Goal: Information Seeking & Learning: Compare options

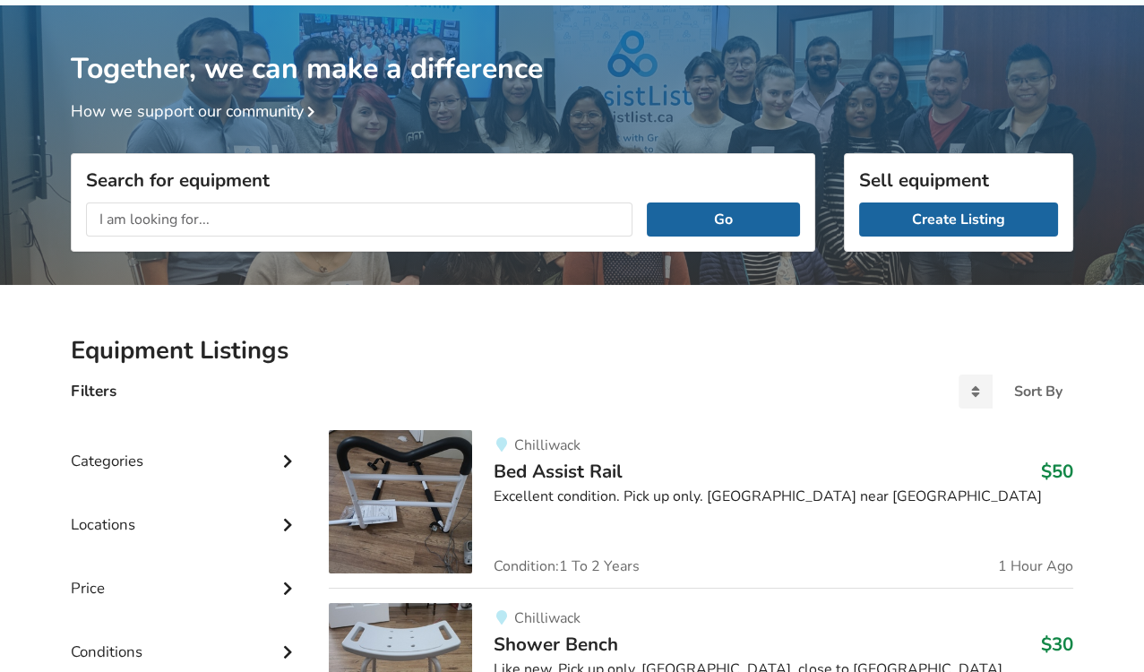
click at [302, 229] on input "text" at bounding box center [359, 219] width 546 height 34
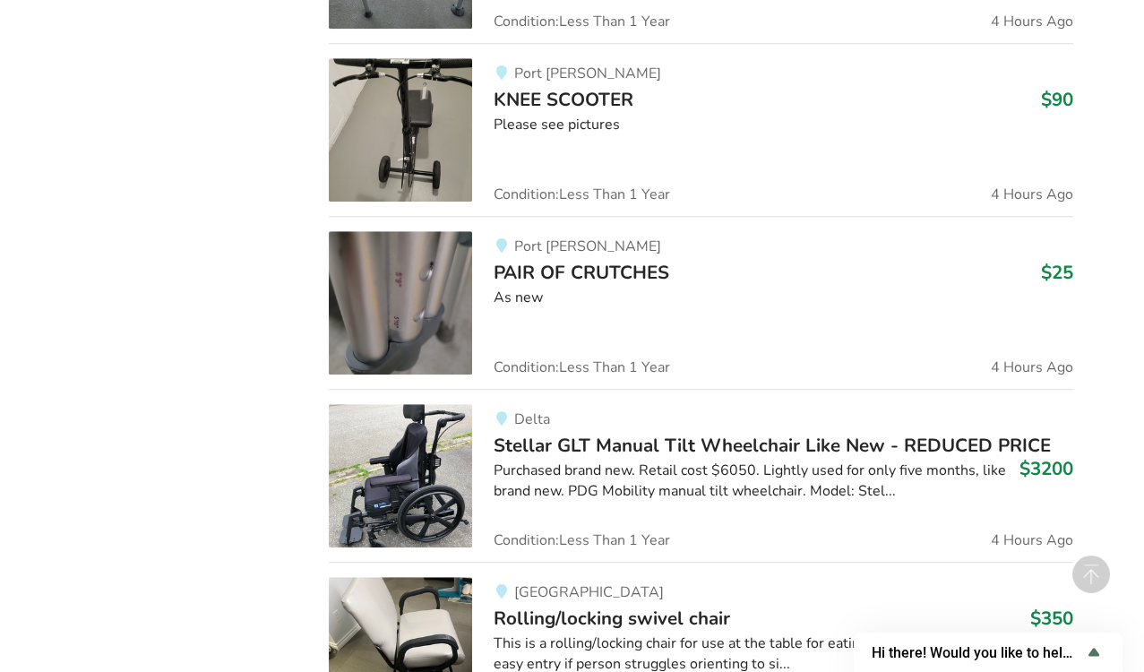
scroll to position [2032, 0]
click at [509, 493] on div "Purchased brand new. Retail cost $6050. Lightly used for only five months, like…" at bounding box center [784, 480] width 580 height 41
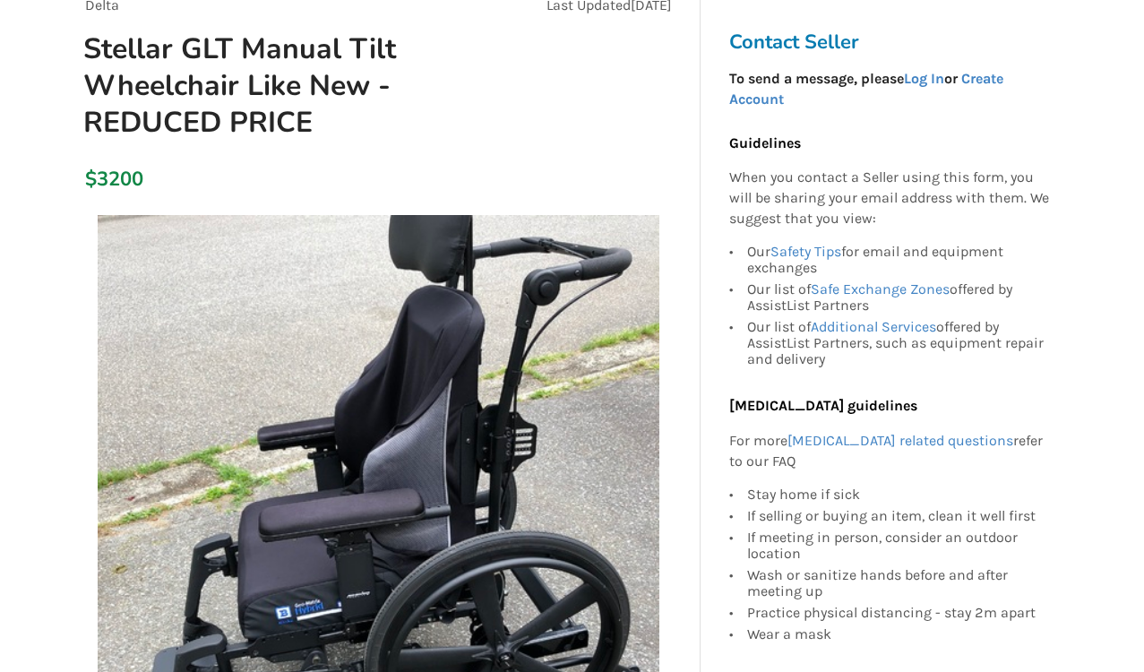
scroll to position [186, 0]
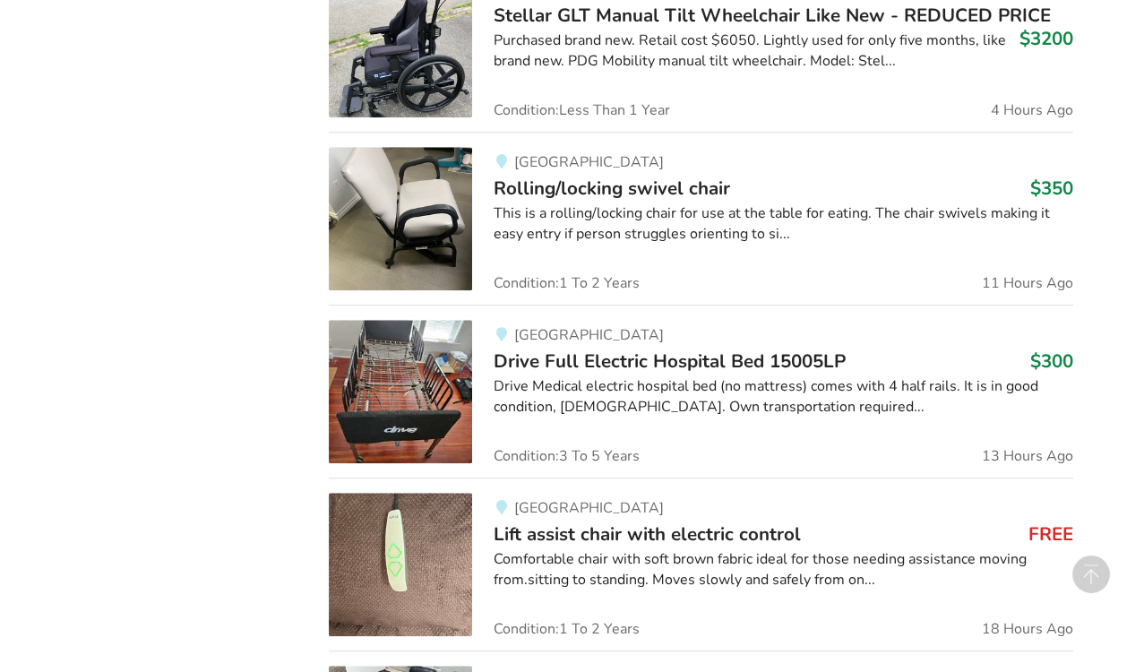
scroll to position [2462, 0]
click at [606, 415] on div "[GEOGRAPHIC_DATA] Full Electric Hospital Bed 15005LP $300 Drive Medical electri…" at bounding box center [772, 390] width 601 height 143
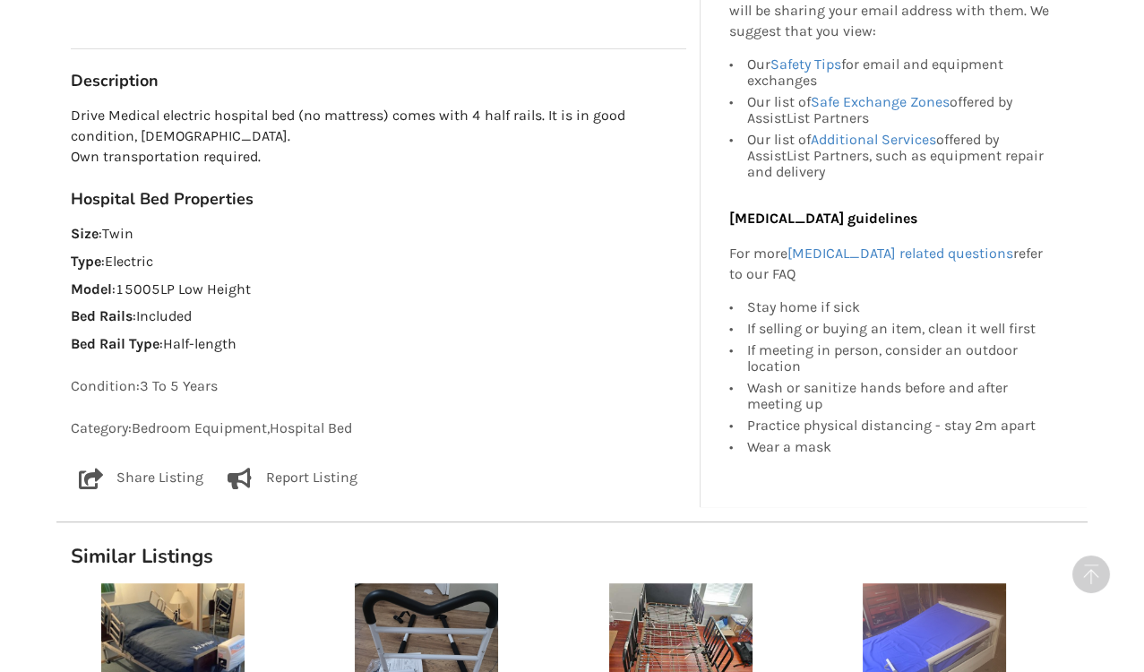
scroll to position [1011, 0]
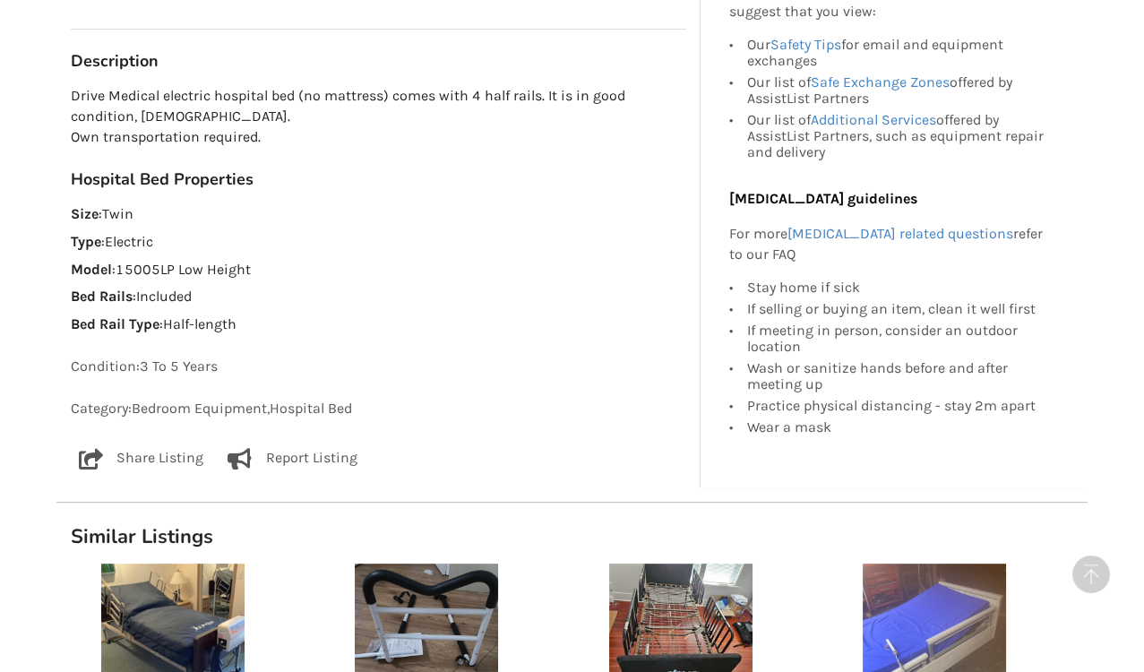
drag, startPoint x: 291, startPoint y: 501, endPoint x: 647, endPoint y: 311, distance: 403.1
click at [647, 311] on div "Hospital Bed Properties Size : Twin Type : Electric Model : 15005LP Low Height …" at bounding box center [378, 252] width 615 height 166
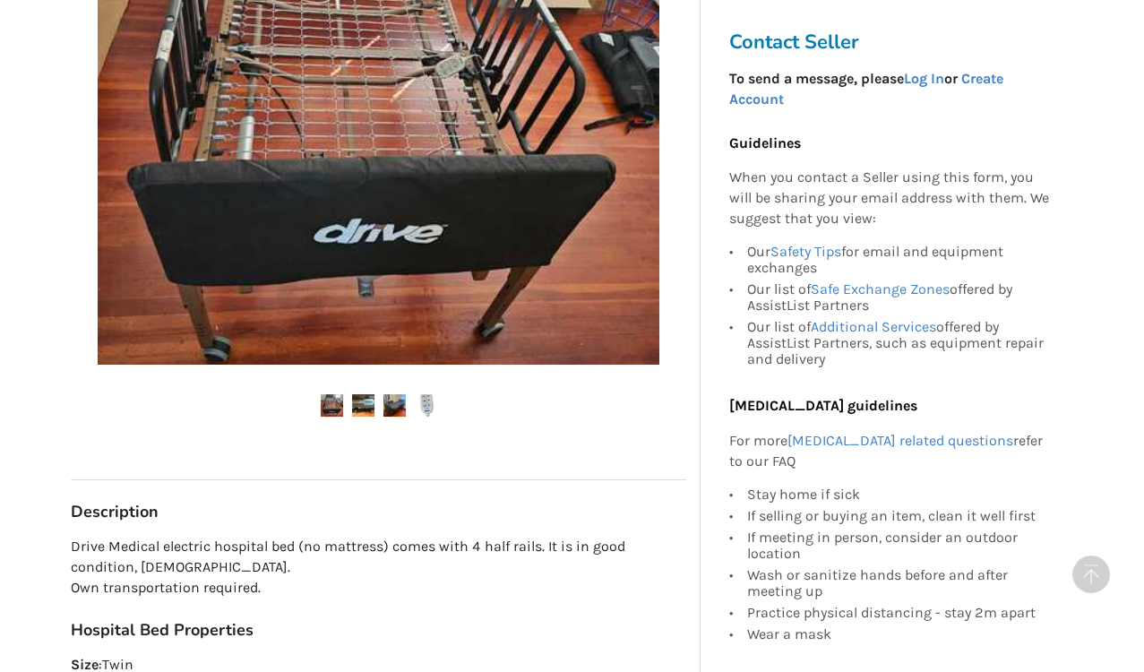
scroll to position [563, 0]
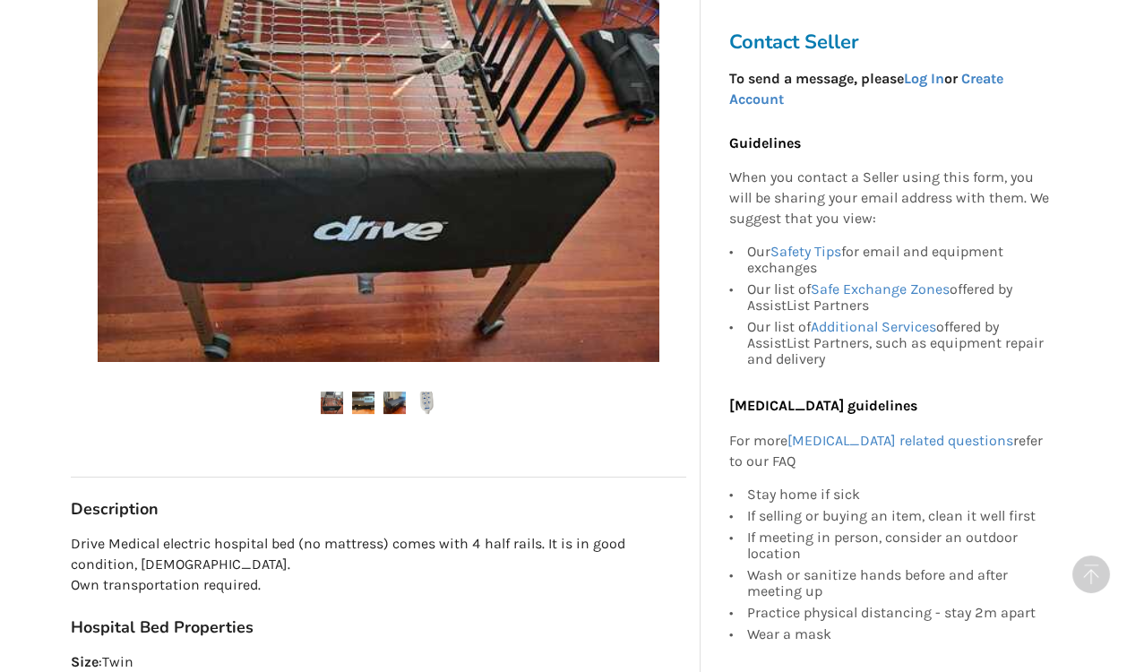
click at [331, 406] on img at bounding box center [332, 402] width 22 height 22
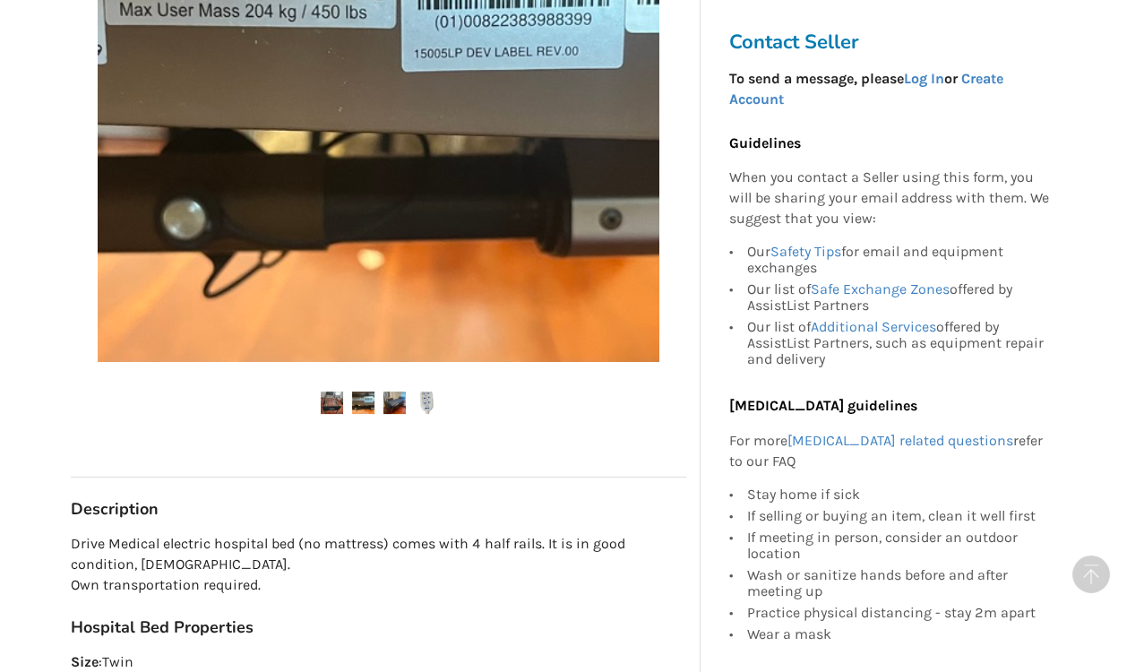
click at [362, 403] on img at bounding box center [363, 402] width 22 height 22
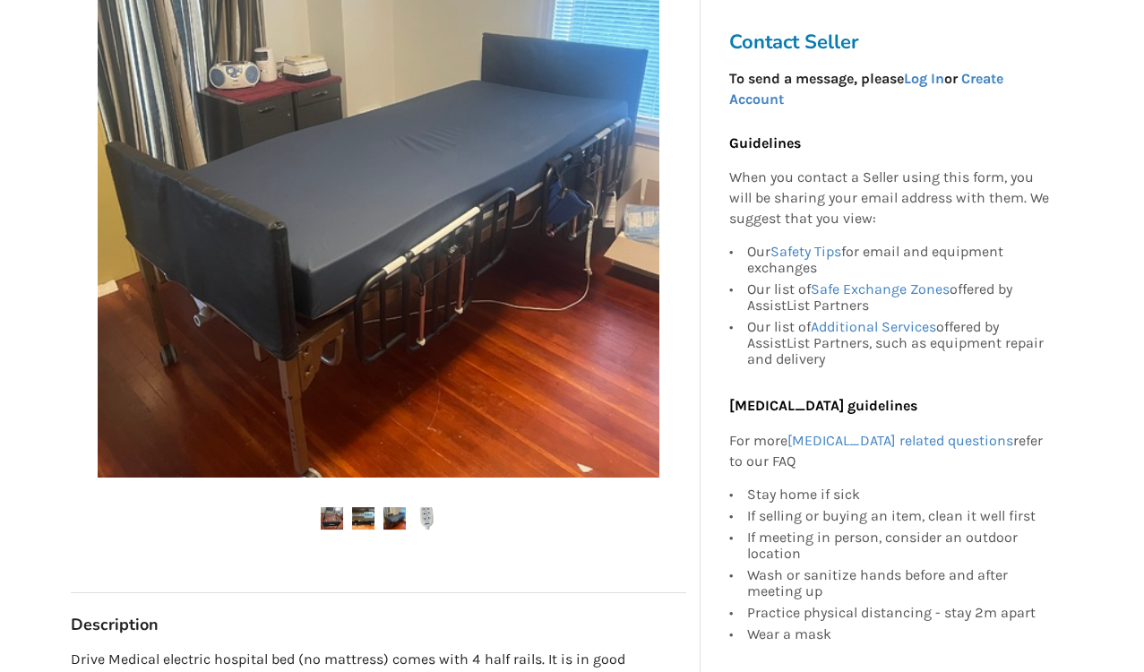
scroll to position [450, 0]
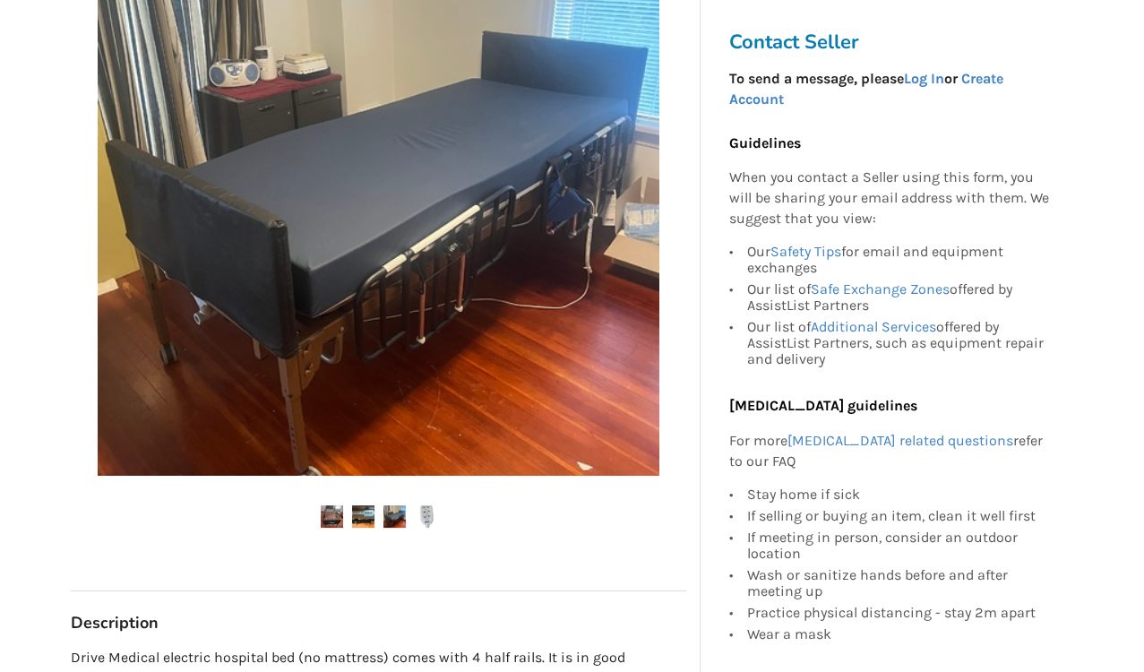
click at [396, 519] on img at bounding box center [394, 516] width 22 height 22
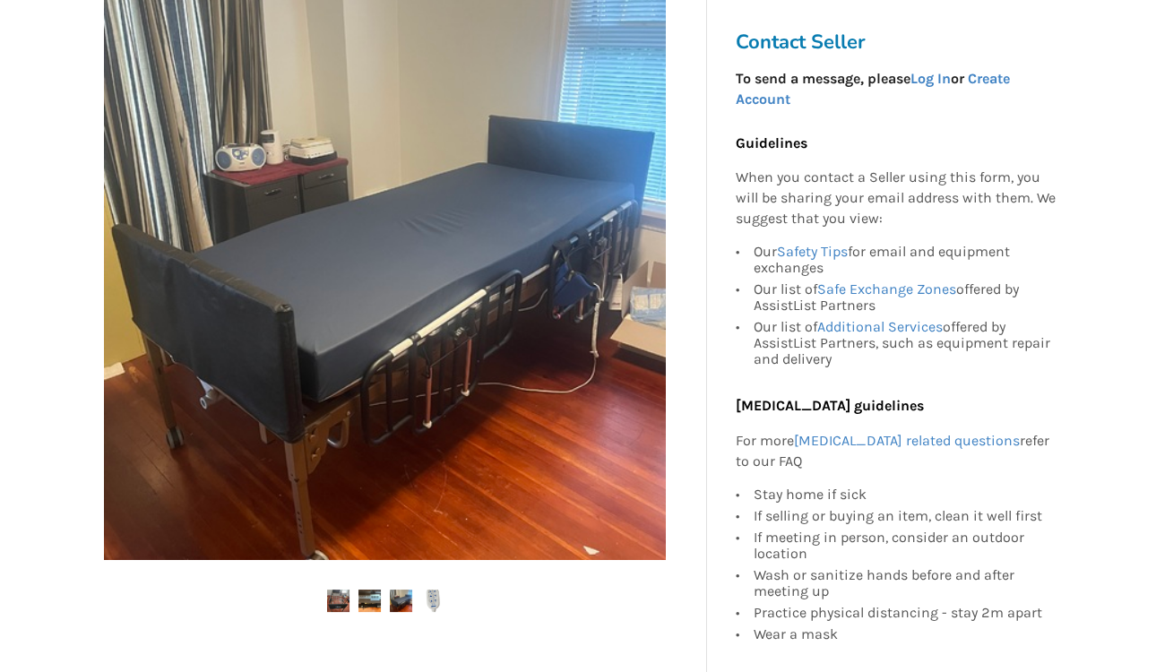
scroll to position [366, 0]
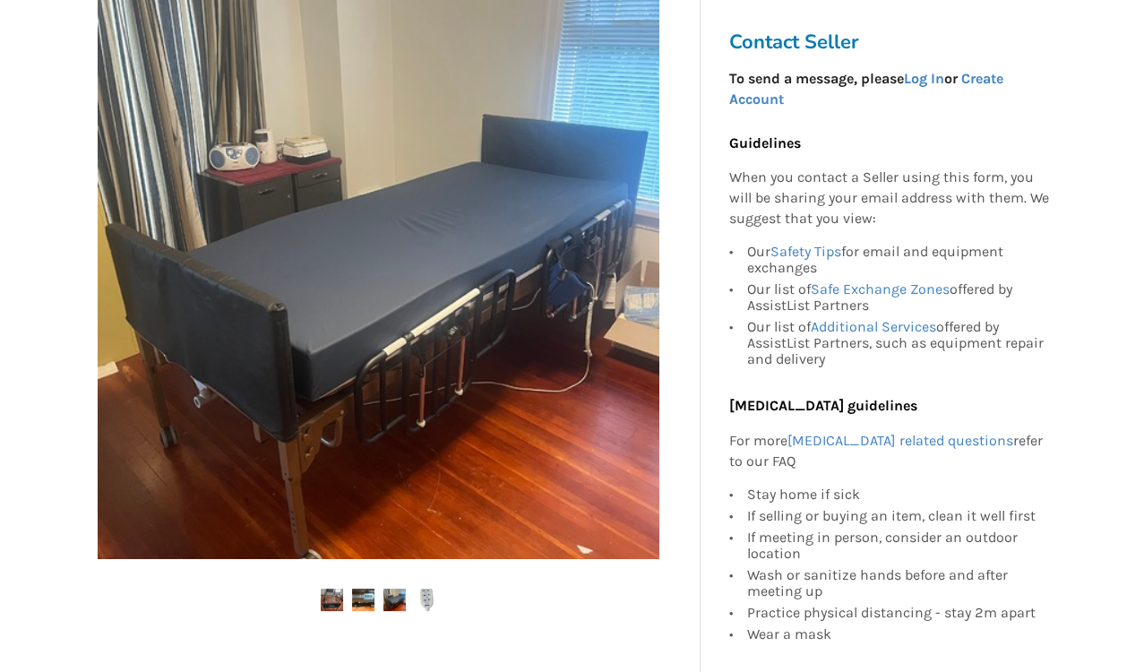
click at [365, 597] on img at bounding box center [363, 600] width 22 height 22
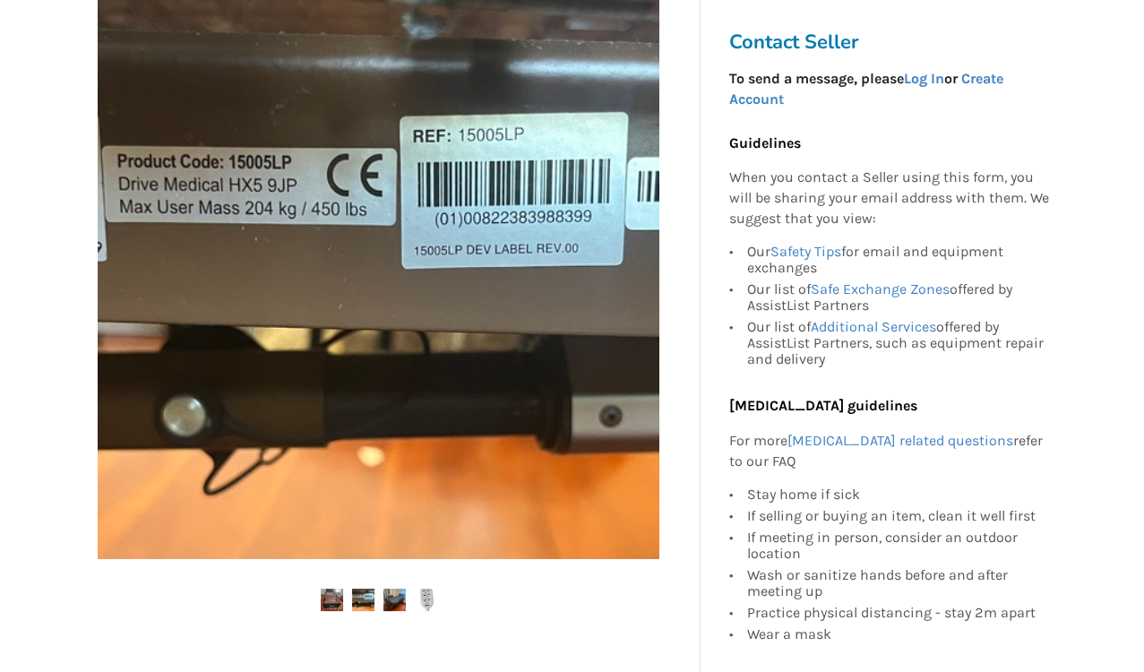
click at [398, 589] on img at bounding box center [394, 600] width 22 height 22
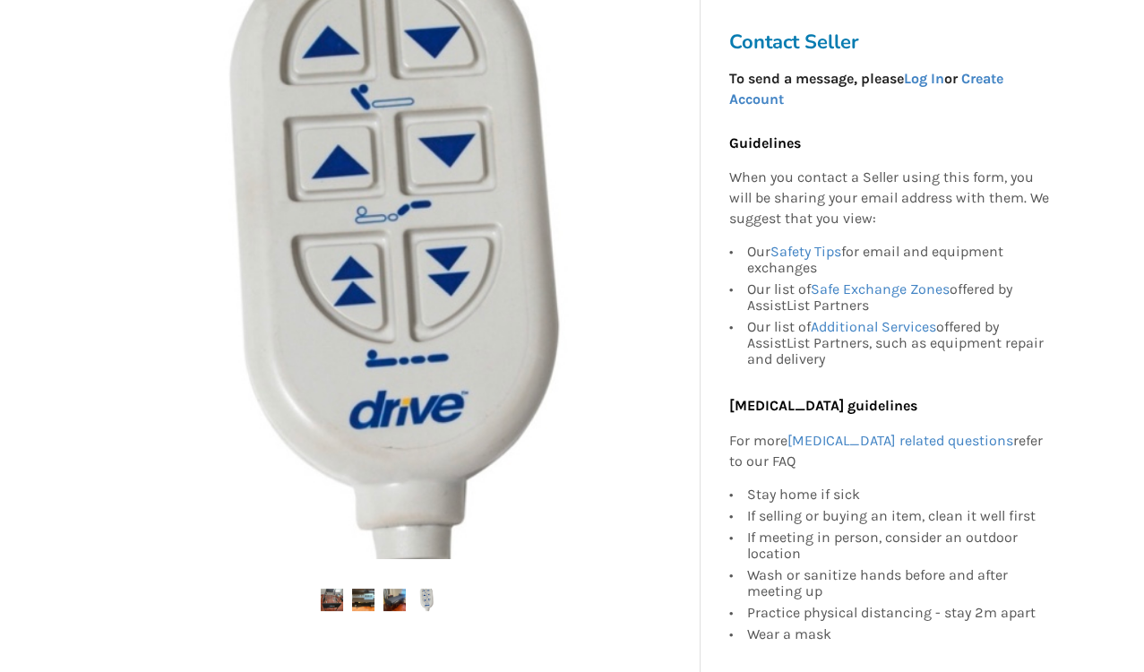
click at [339, 597] on img at bounding box center [332, 600] width 22 height 22
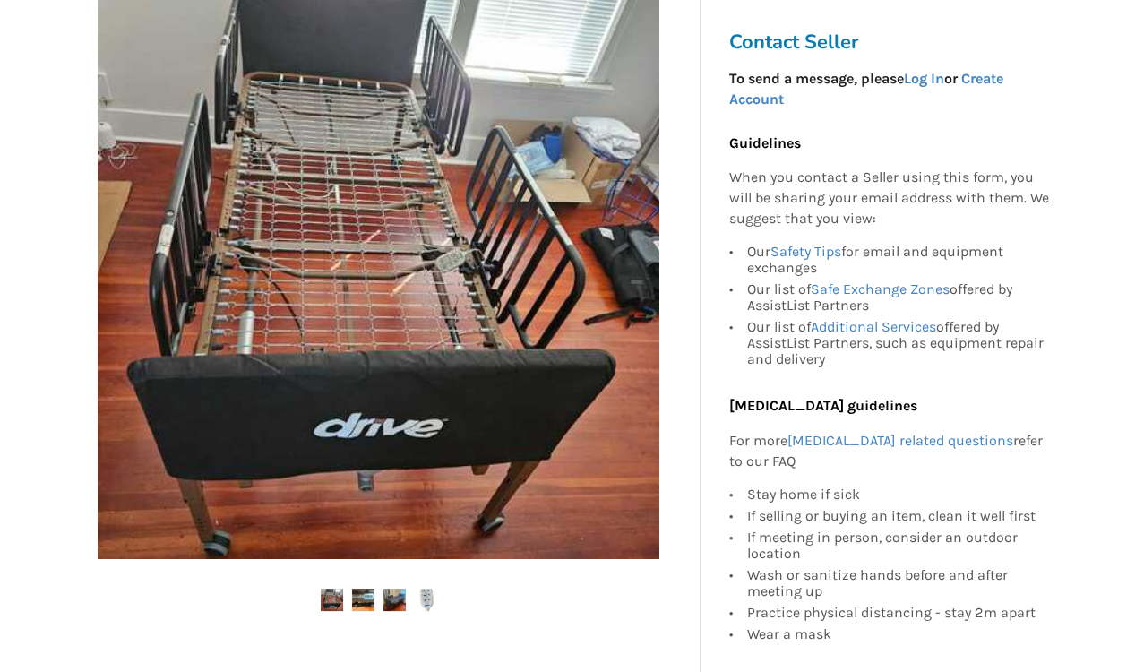
click at [551, 503] on img at bounding box center [379, 278] width 562 height 562
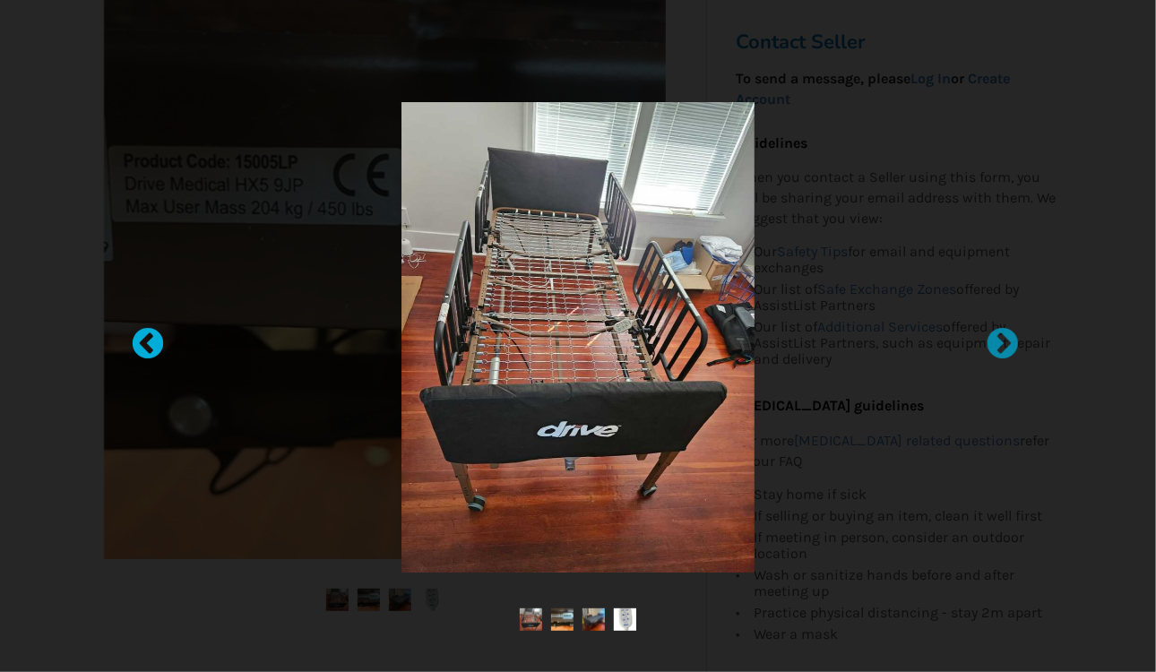
click at [147, 340] on div at bounding box center [139, 336] width 18 height 18
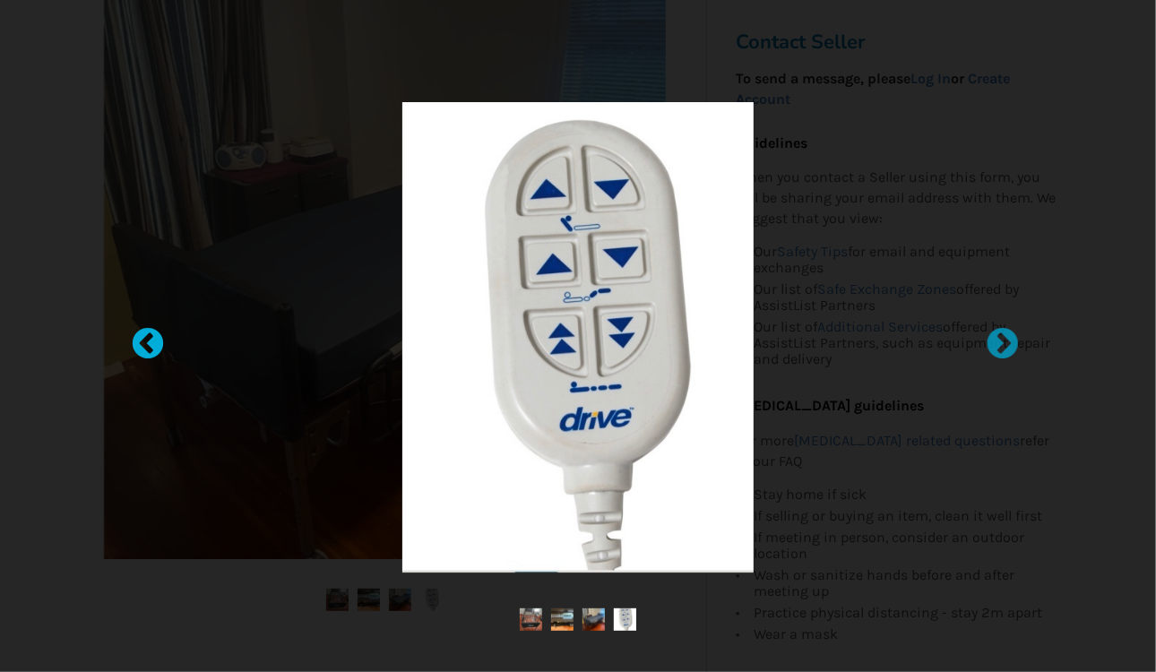
click at [139, 345] on div at bounding box center [139, 336] width 18 height 18
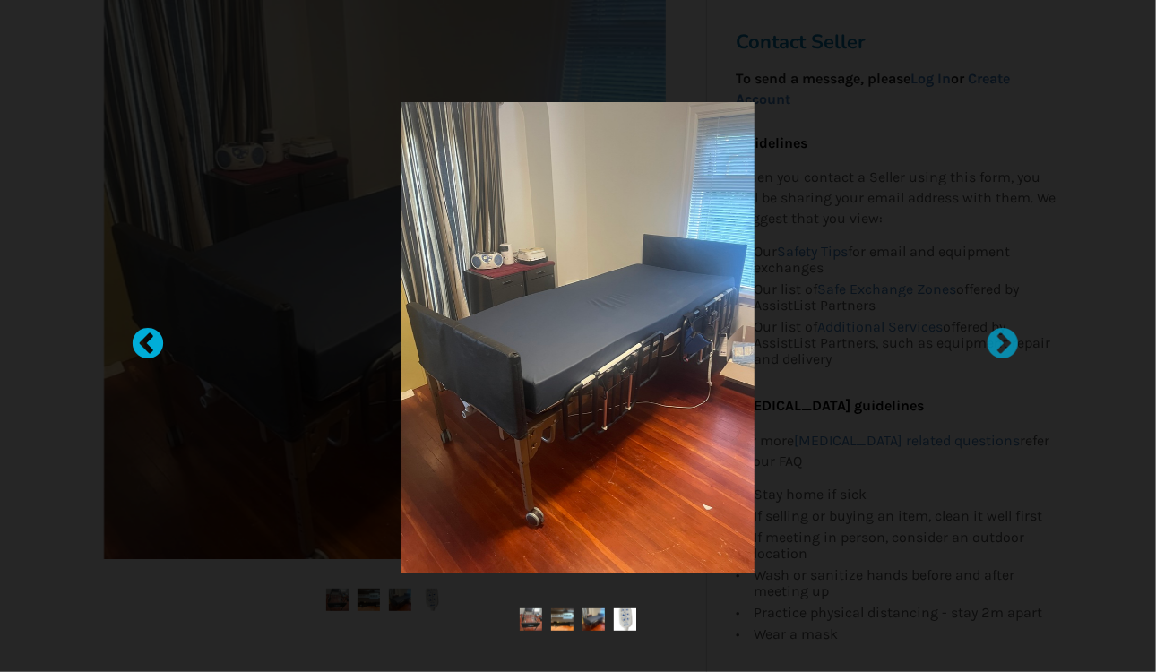
click at [141, 345] on div at bounding box center [139, 336] width 18 height 18
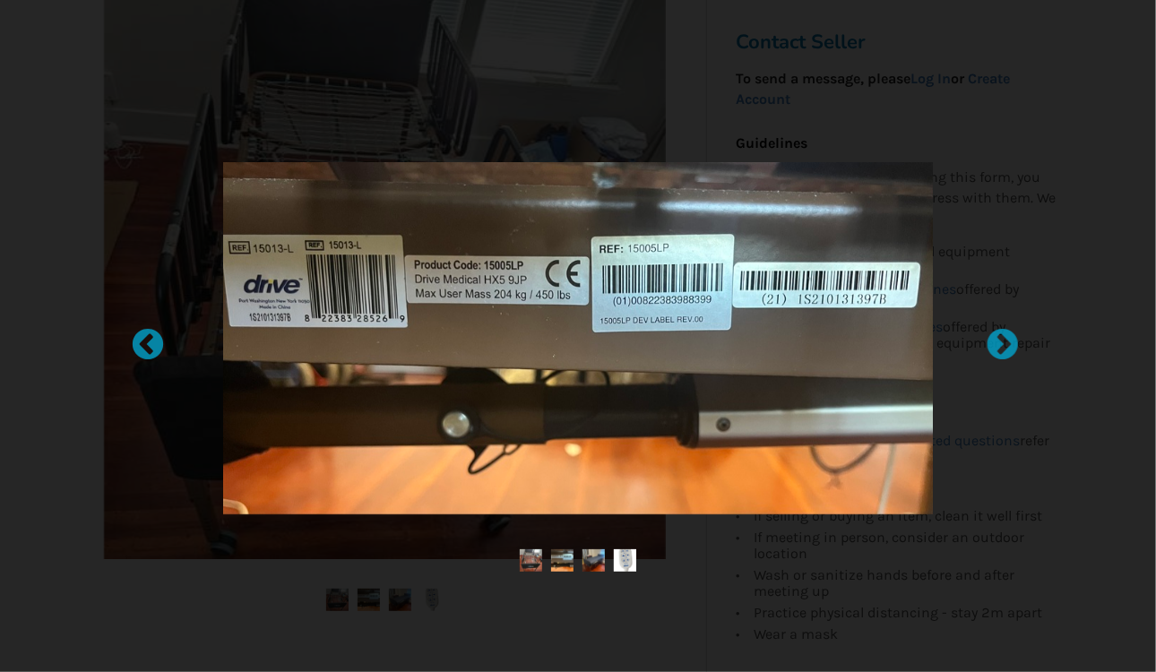
click at [532, 559] on img at bounding box center [531, 560] width 22 height 22
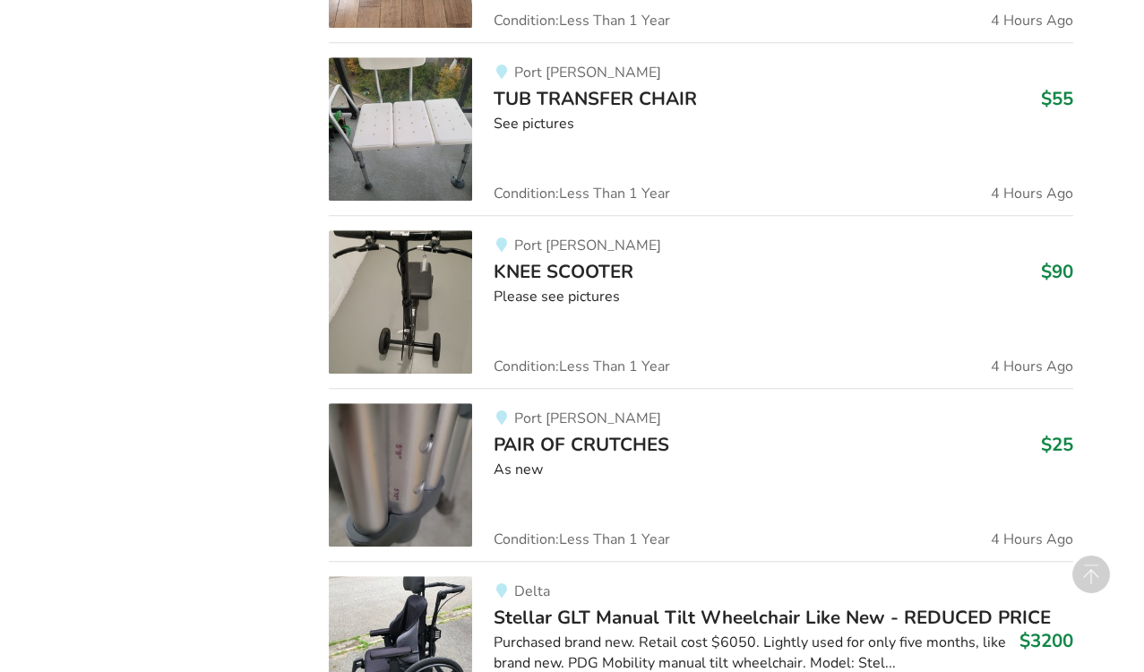
scroll to position [2462, 0]
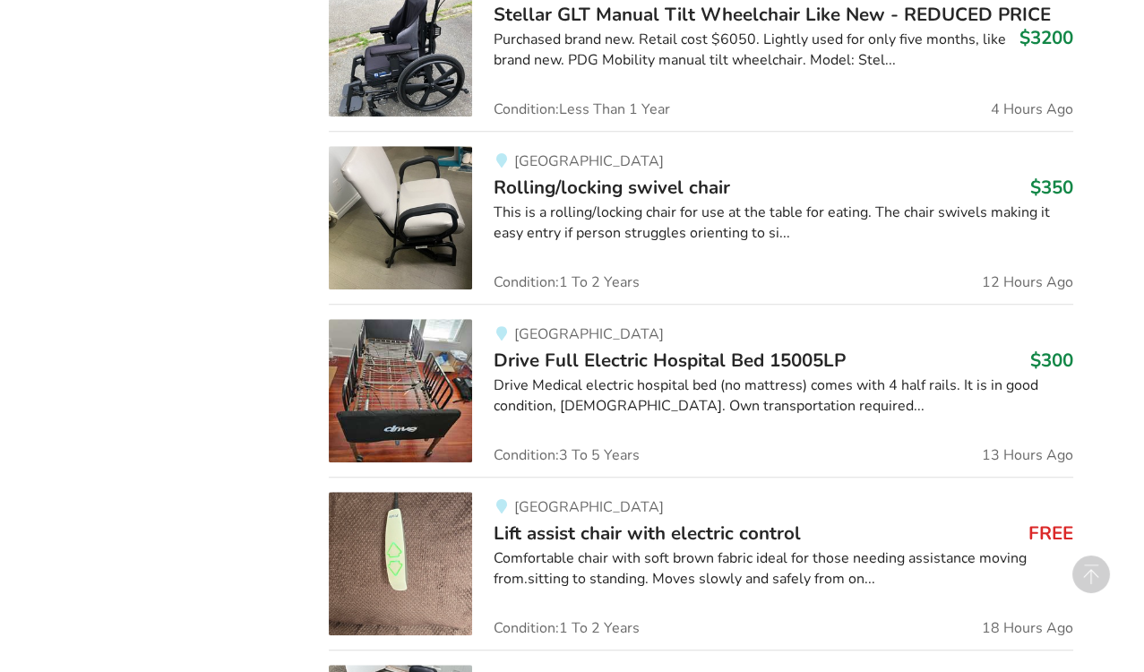
click at [435, 375] on img at bounding box center [400, 390] width 143 height 143
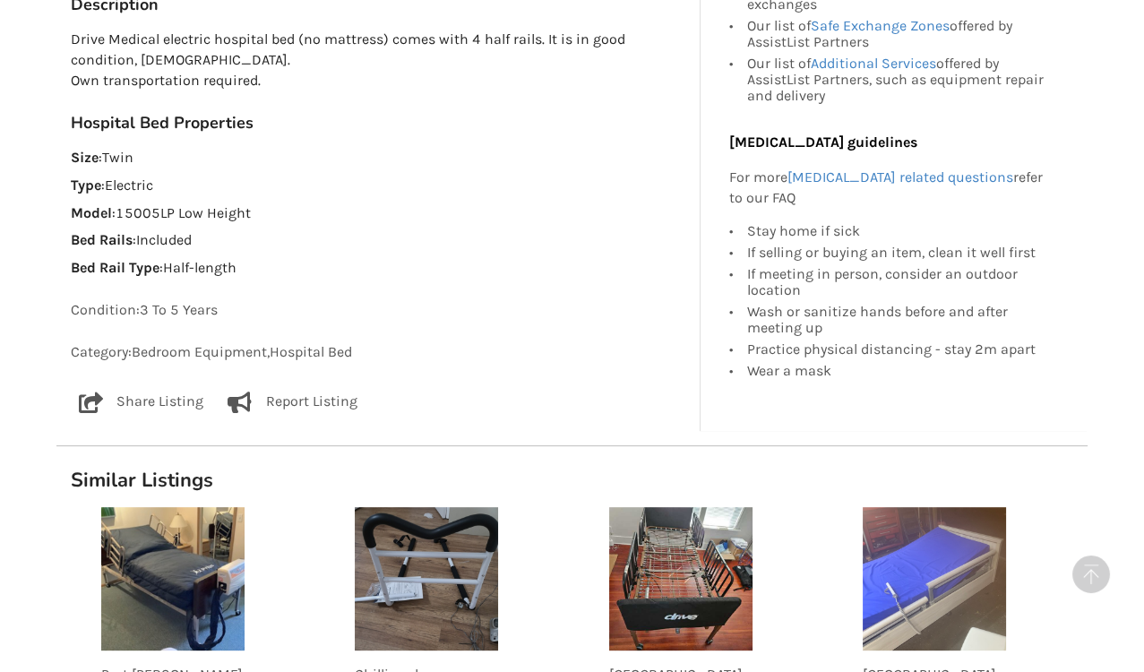
scroll to position [1067, 0]
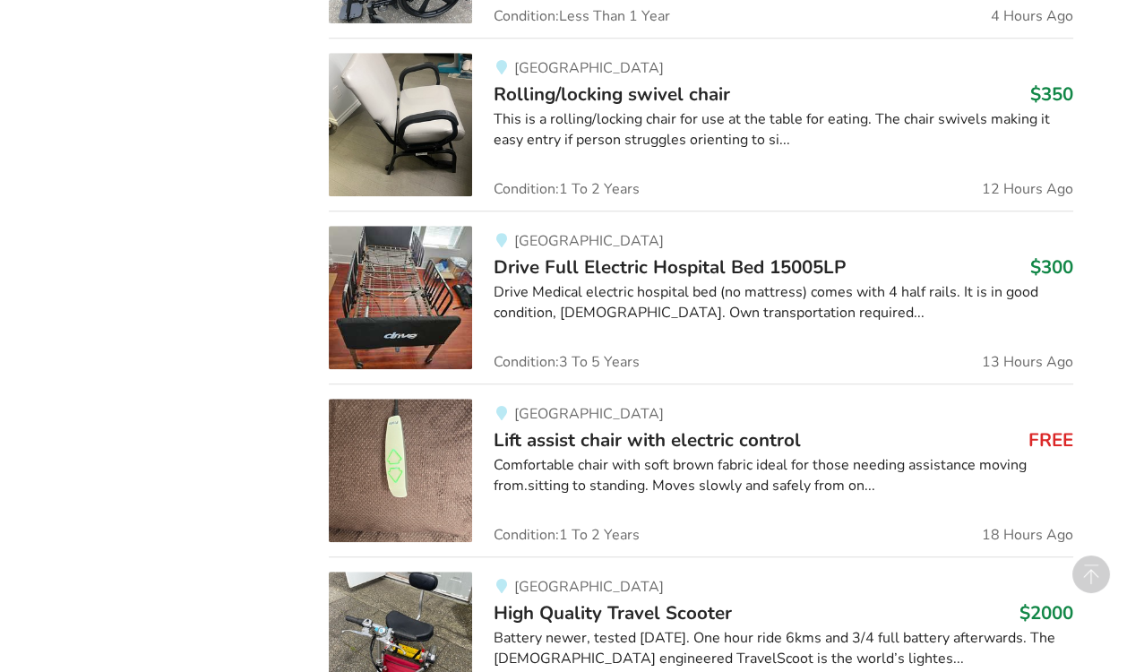
scroll to position [2556, 0]
click at [660, 454] on div "Comfortable chair with soft brown fabric ideal for those needing assistance mov…" at bounding box center [784, 474] width 580 height 41
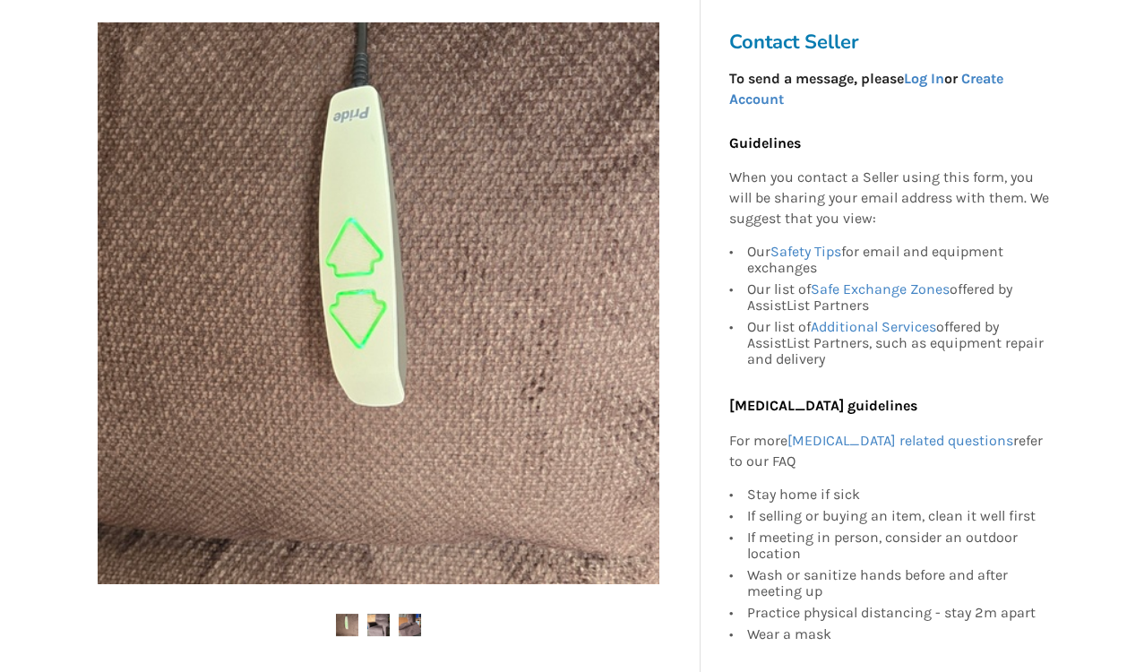
scroll to position [424, 0]
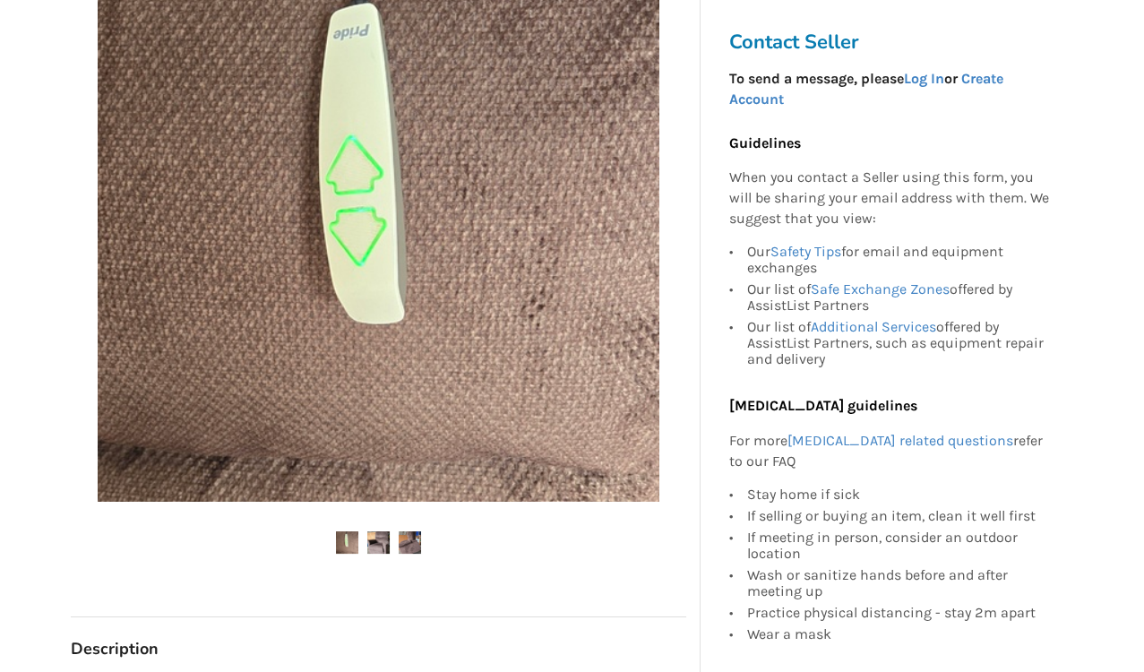
click at [374, 537] on img at bounding box center [378, 542] width 22 height 22
click at [407, 544] on img at bounding box center [410, 542] width 22 height 22
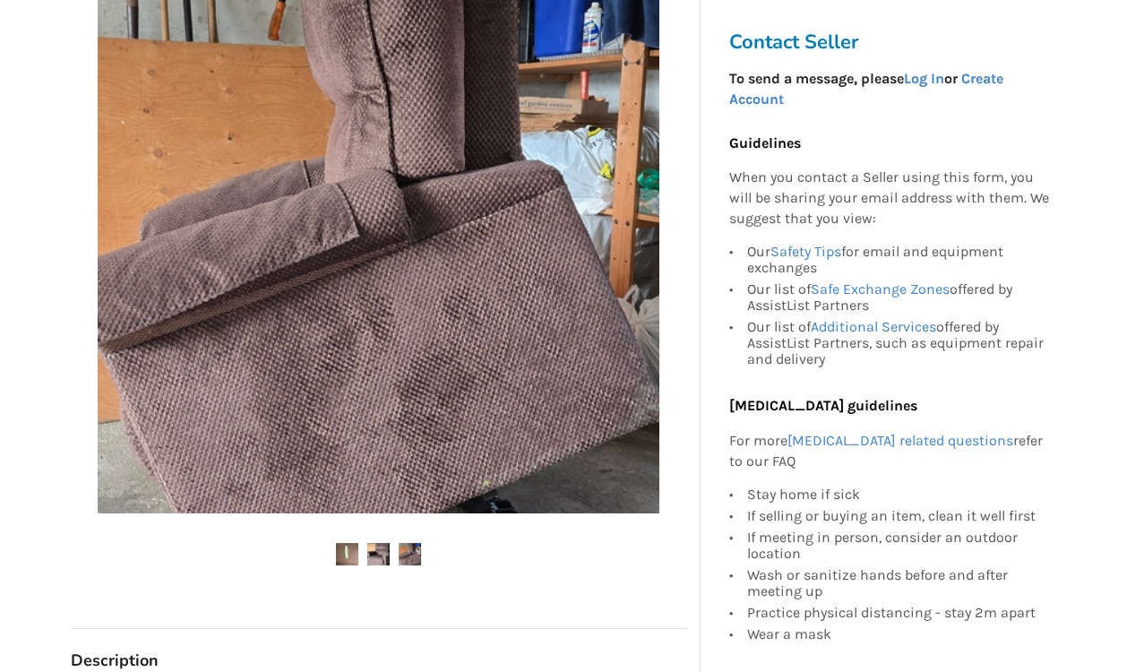
scroll to position [415, 0]
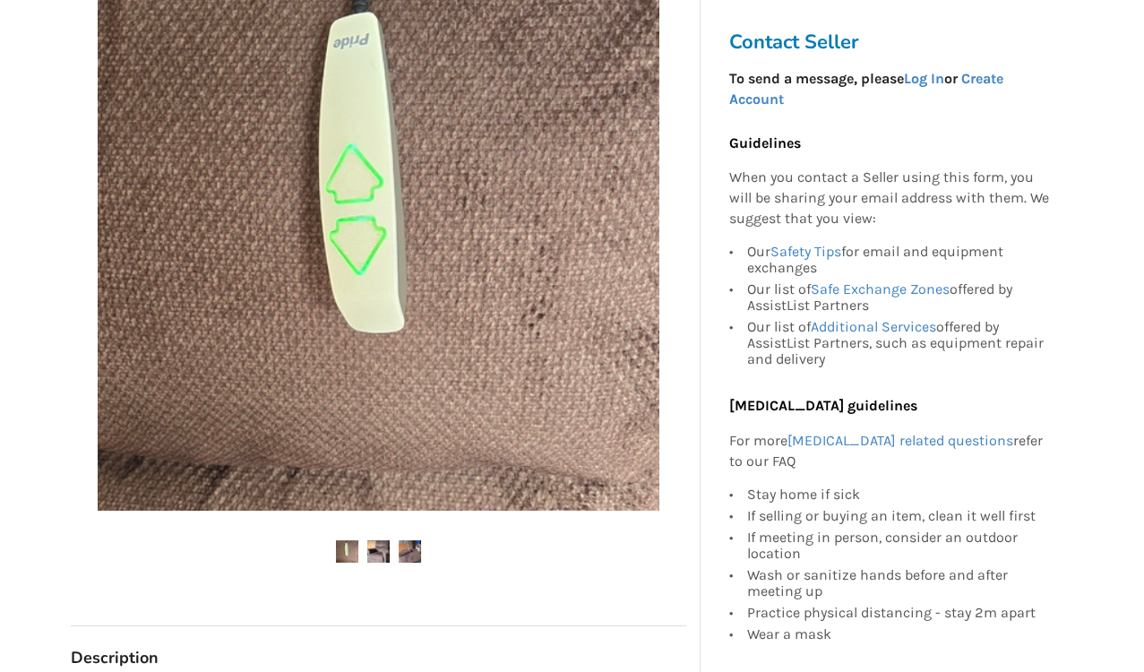
click at [380, 551] on img at bounding box center [378, 551] width 22 height 22
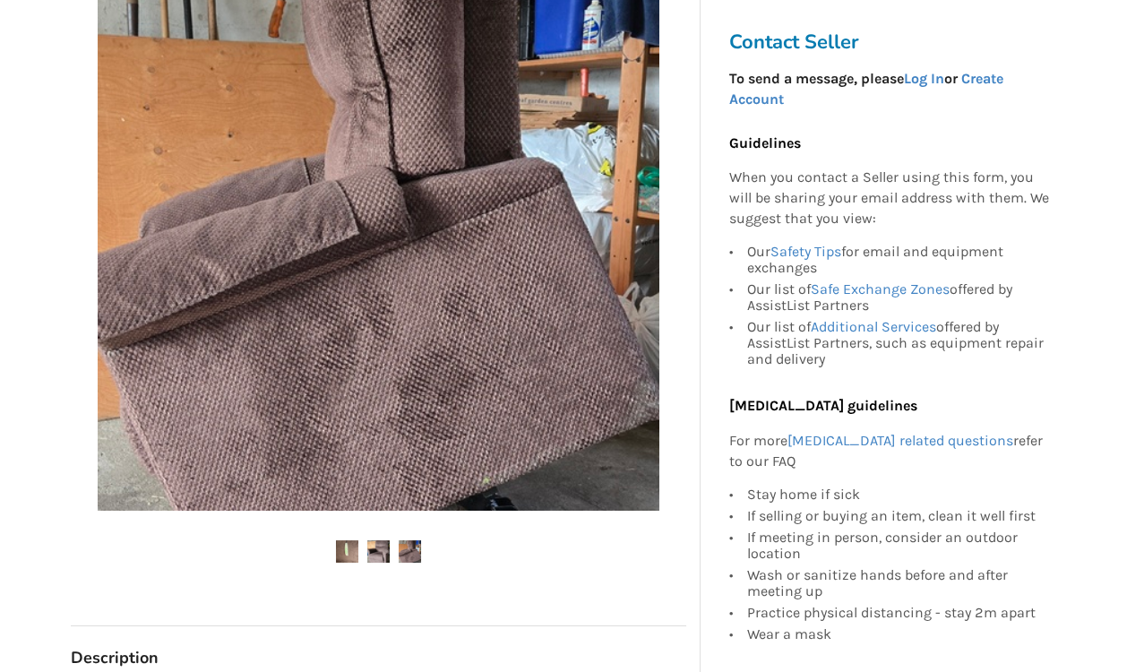
click at [405, 551] on img at bounding box center [410, 551] width 22 height 22
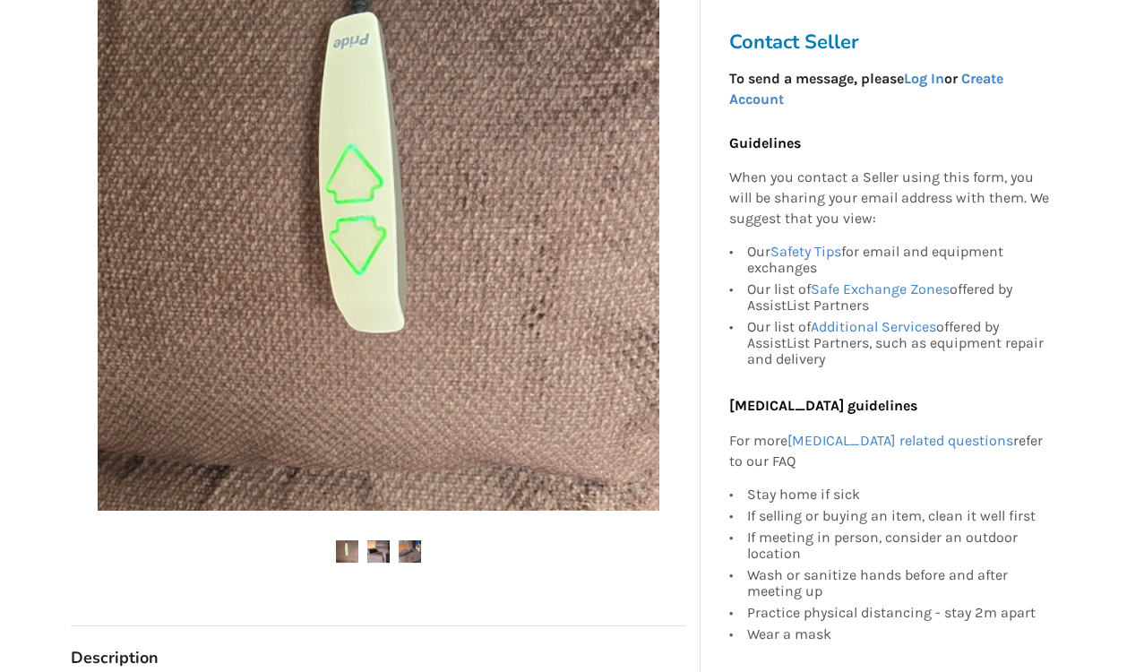
click at [375, 549] on img at bounding box center [378, 551] width 22 height 22
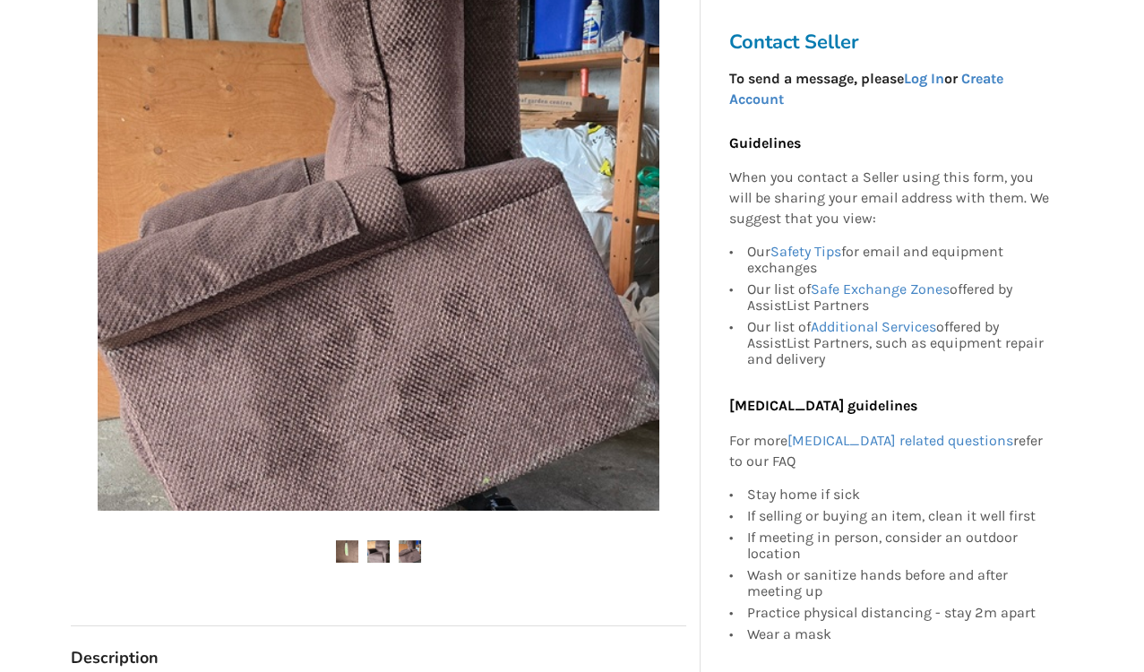
click at [345, 550] on img at bounding box center [347, 551] width 22 height 22
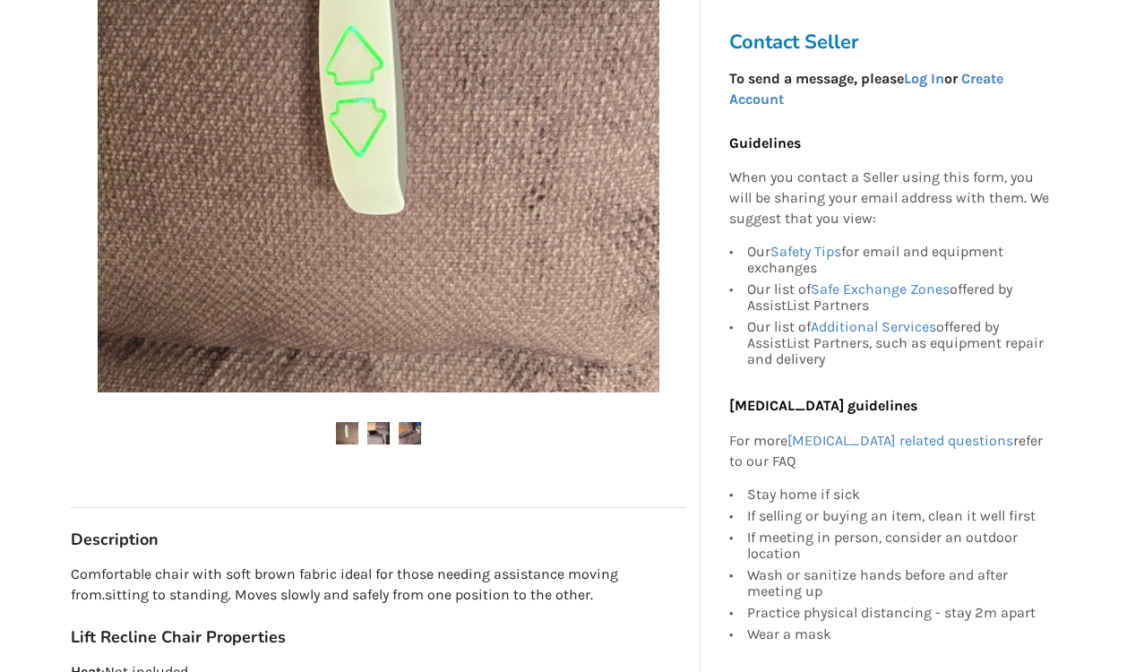
scroll to position [536, 0]
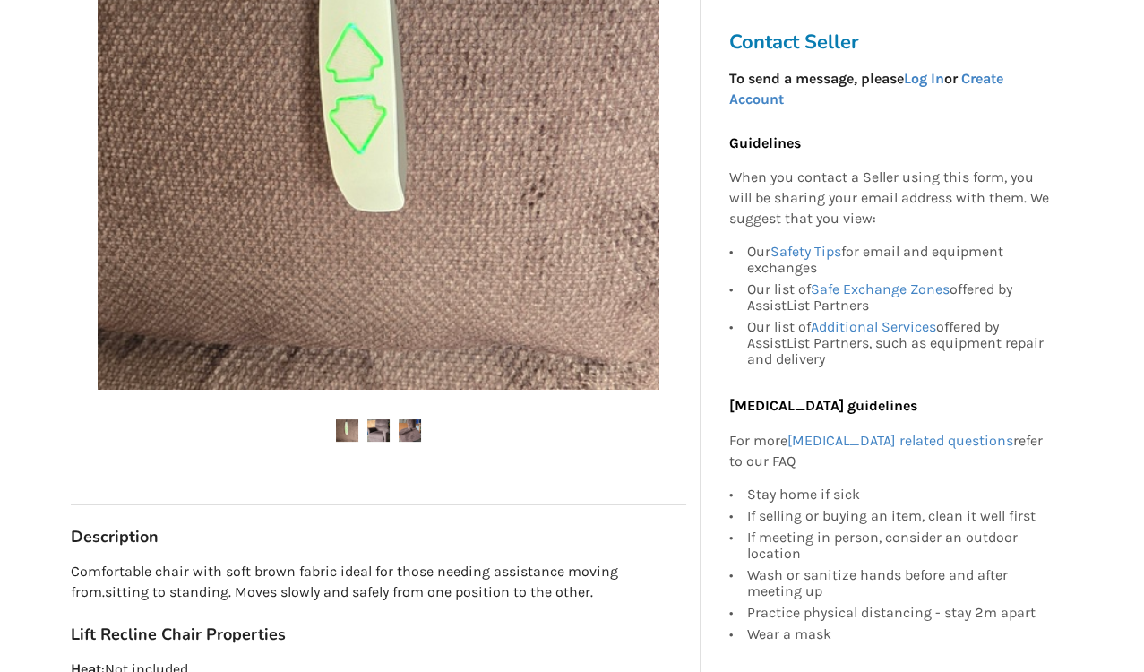
click at [377, 425] on img at bounding box center [378, 430] width 22 height 22
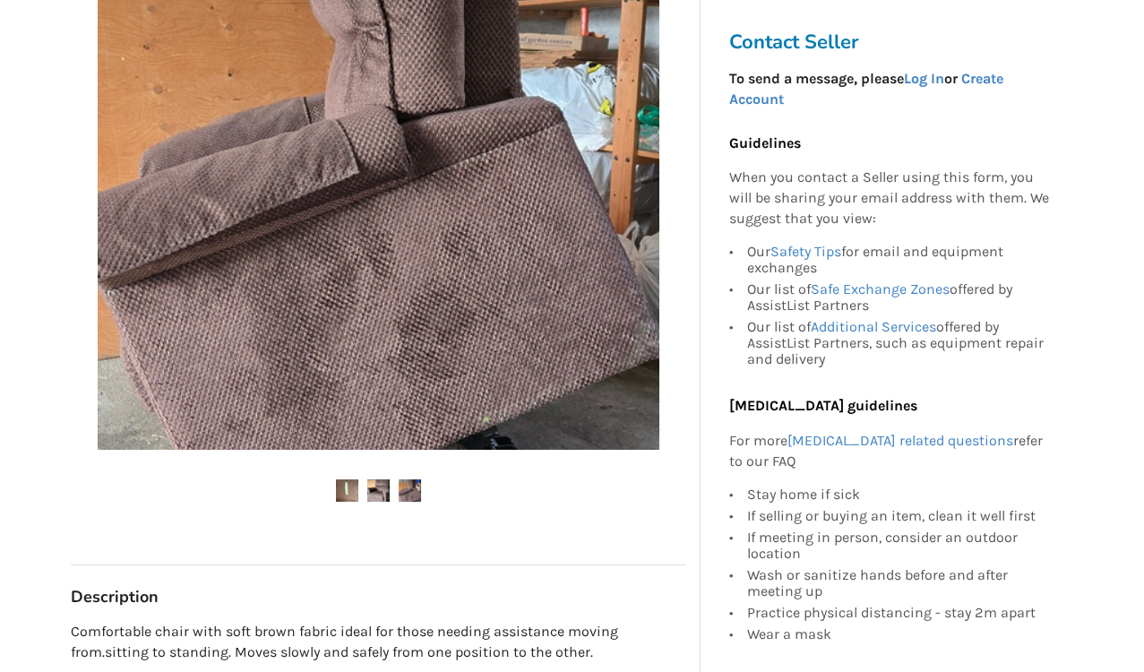
scroll to position [477, 0]
click at [413, 482] on img at bounding box center [410, 489] width 22 height 22
click at [414, 490] on img at bounding box center [410, 489] width 22 height 22
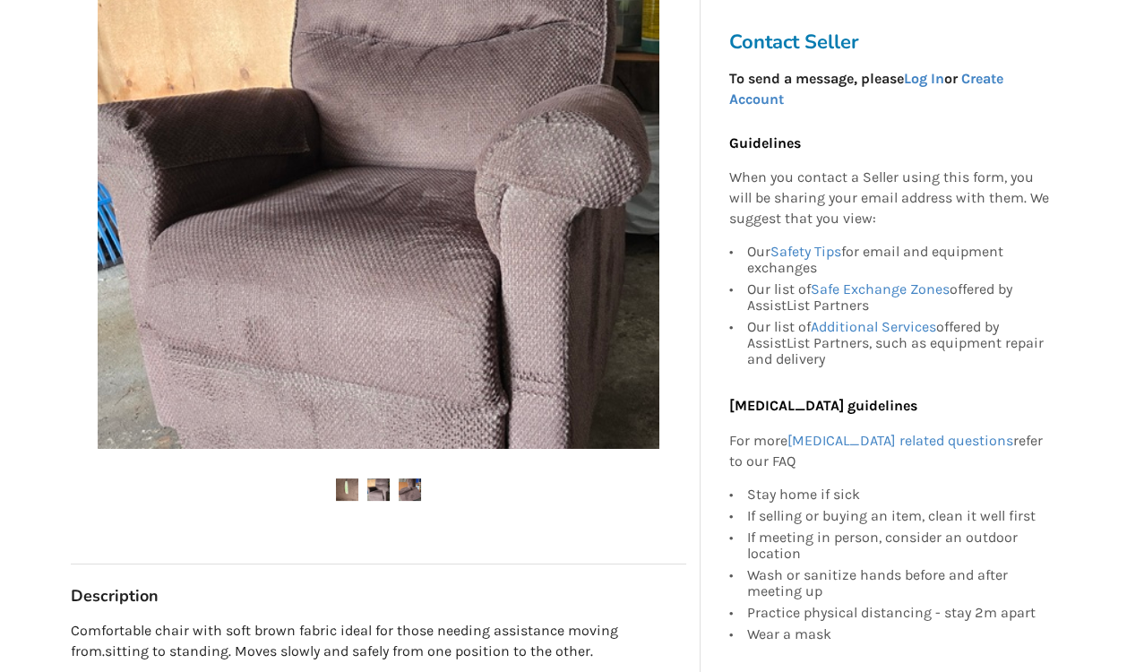
click at [374, 493] on img at bounding box center [378, 489] width 22 height 22
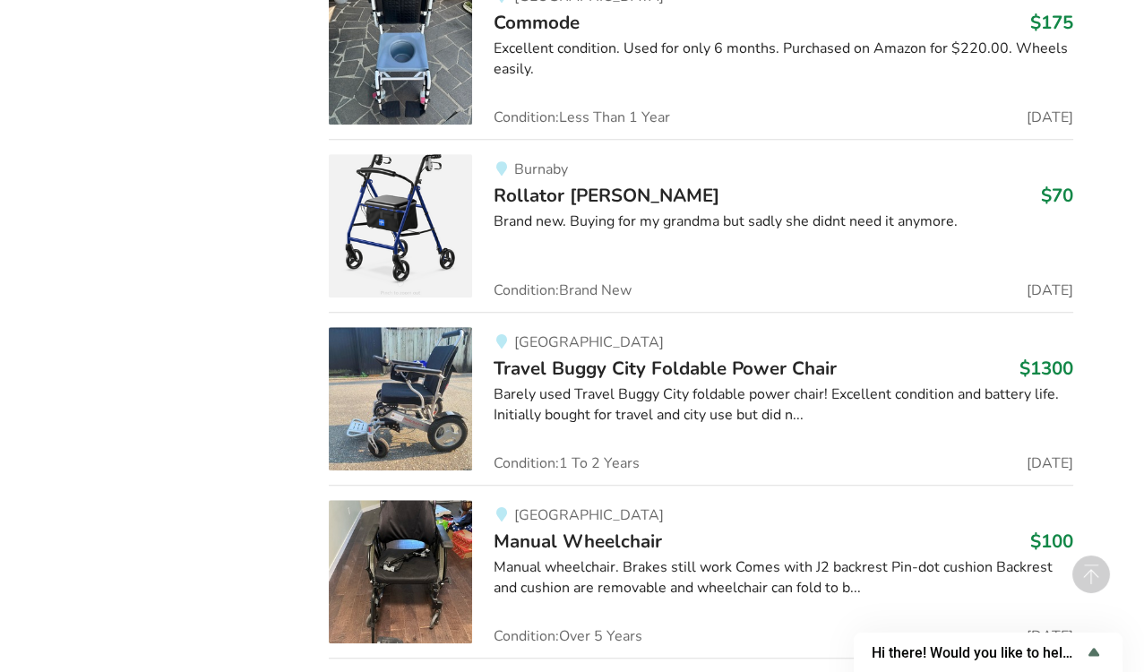
scroll to position [12020, 0]
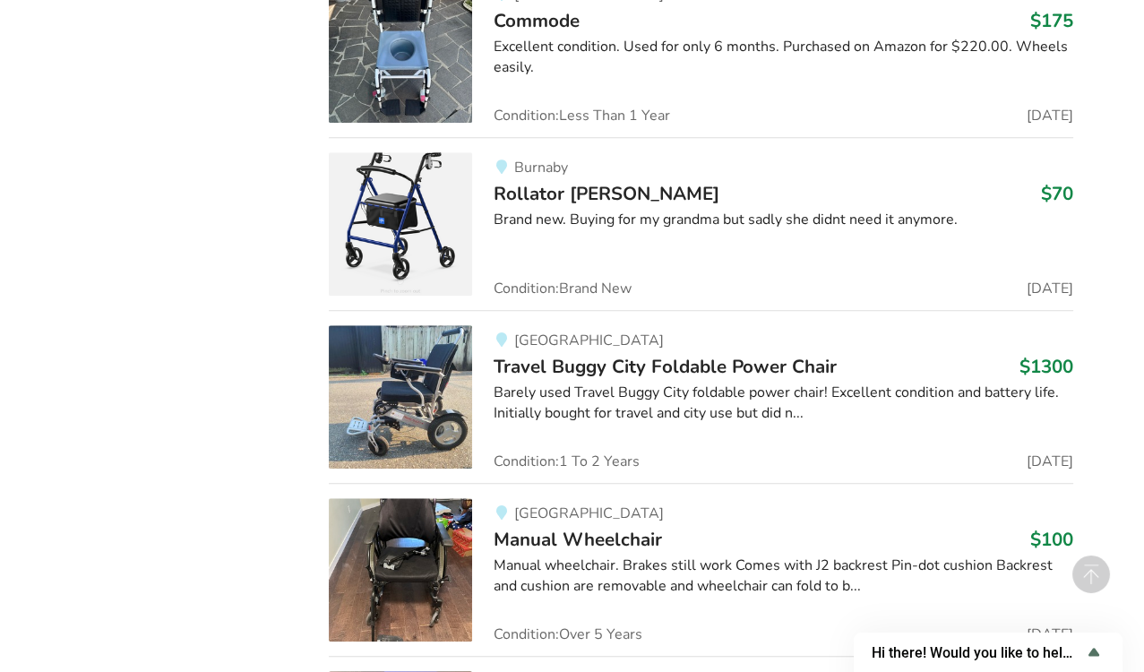
click at [592, 527] on span "Manual Wheelchair" at bounding box center [578, 539] width 168 height 25
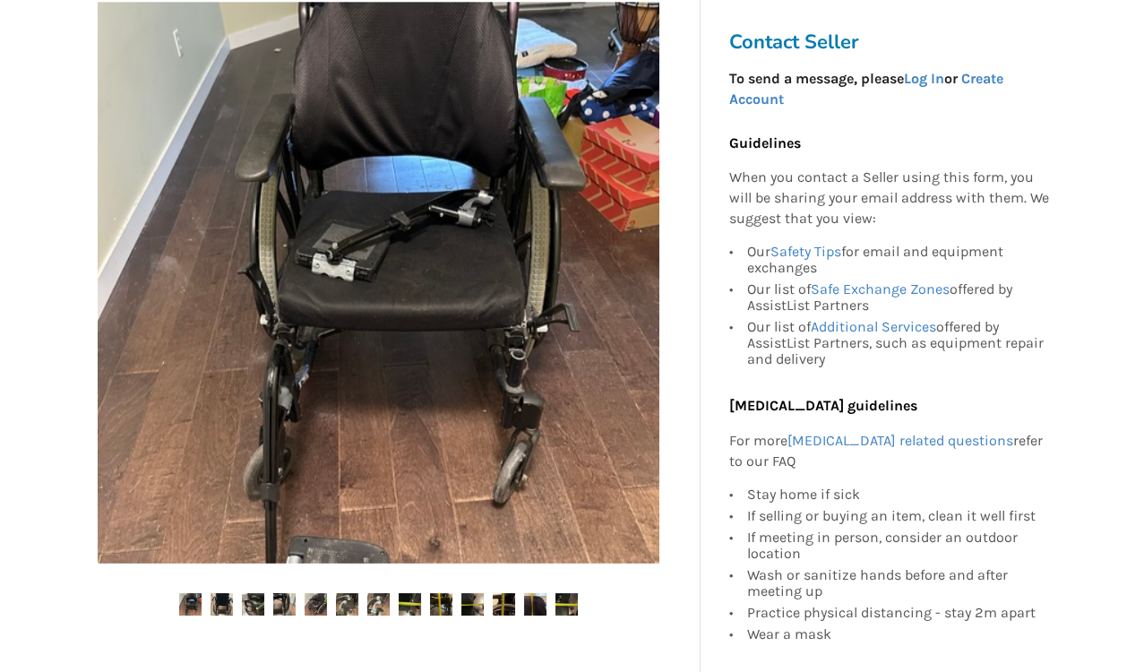
scroll to position [326, 0]
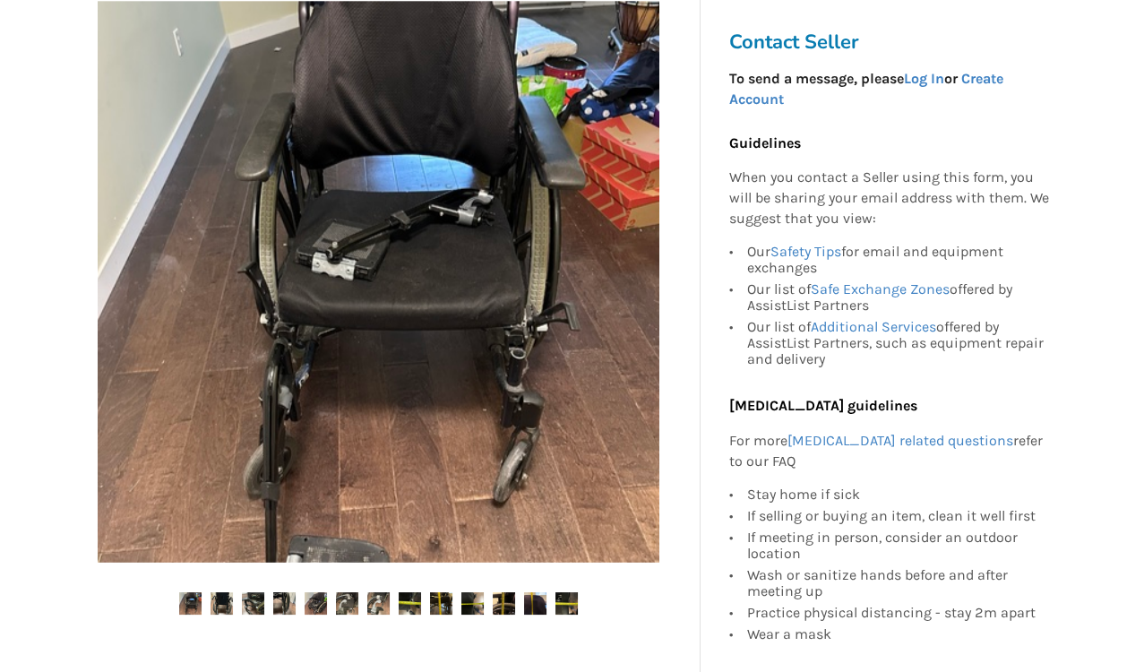
click at [224, 607] on img at bounding box center [222, 603] width 22 height 22
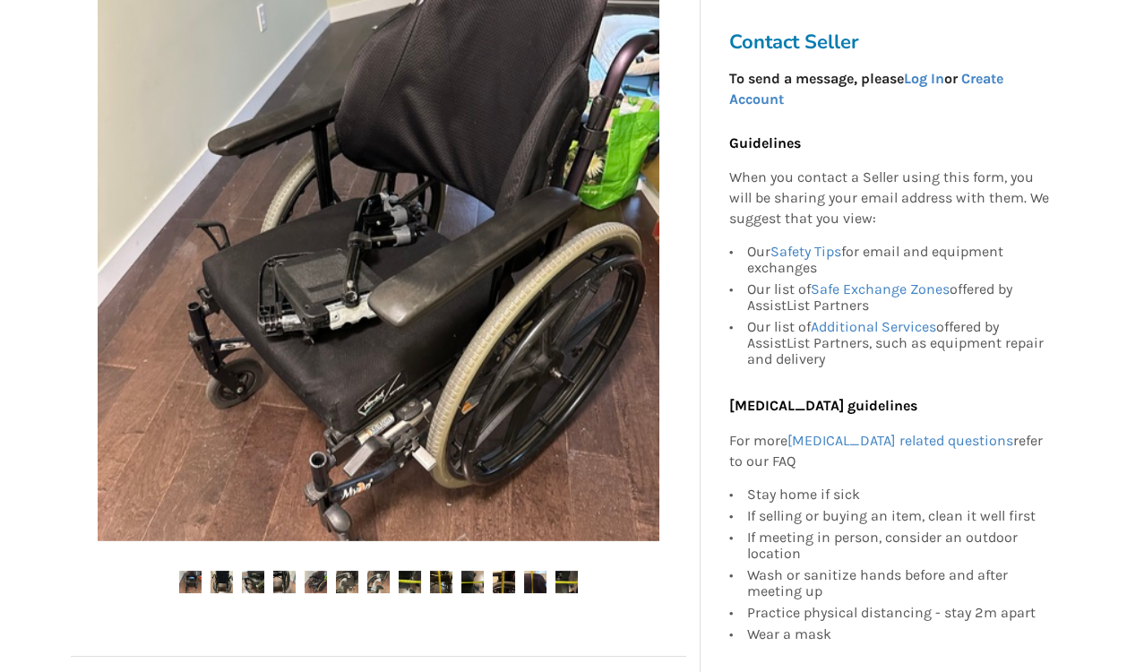
scroll to position [360, 0]
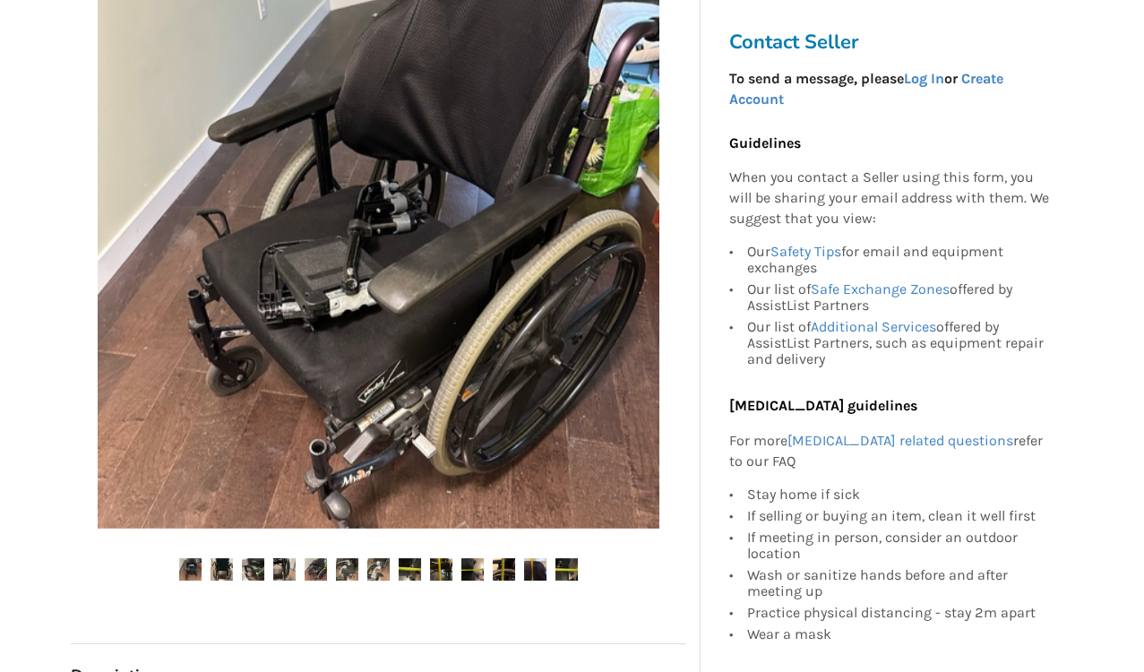
click at [346, 569] on img at bounding box center [347, 569] width 22 height 22
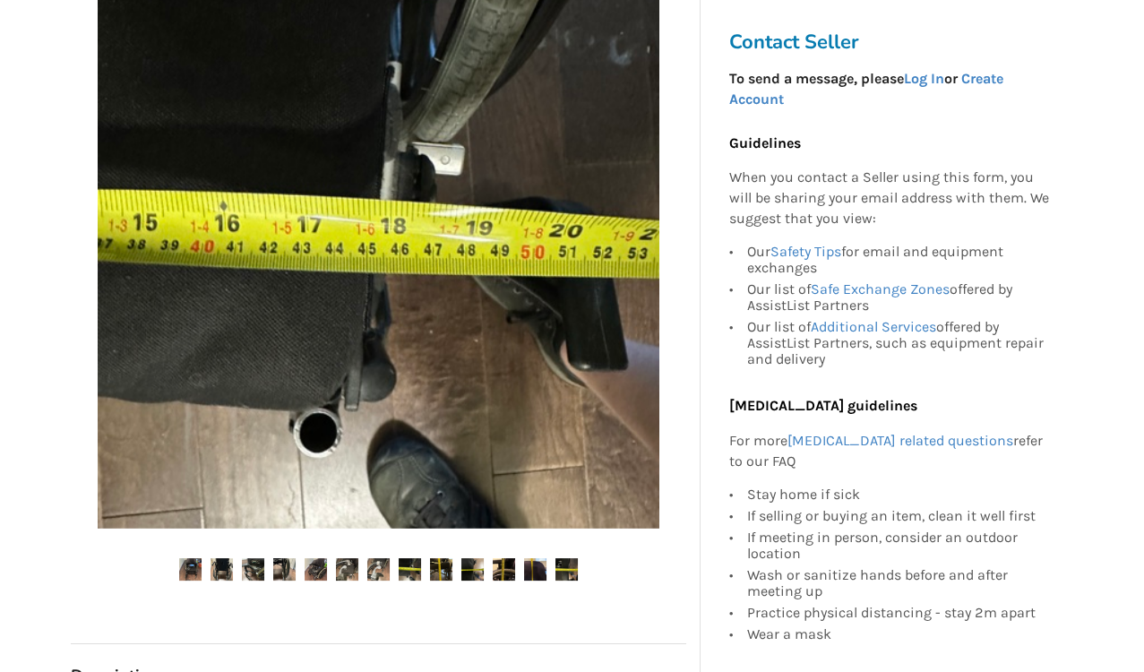
click at [381, 576] on img at bounding box center [378, 569] width 22 height 22
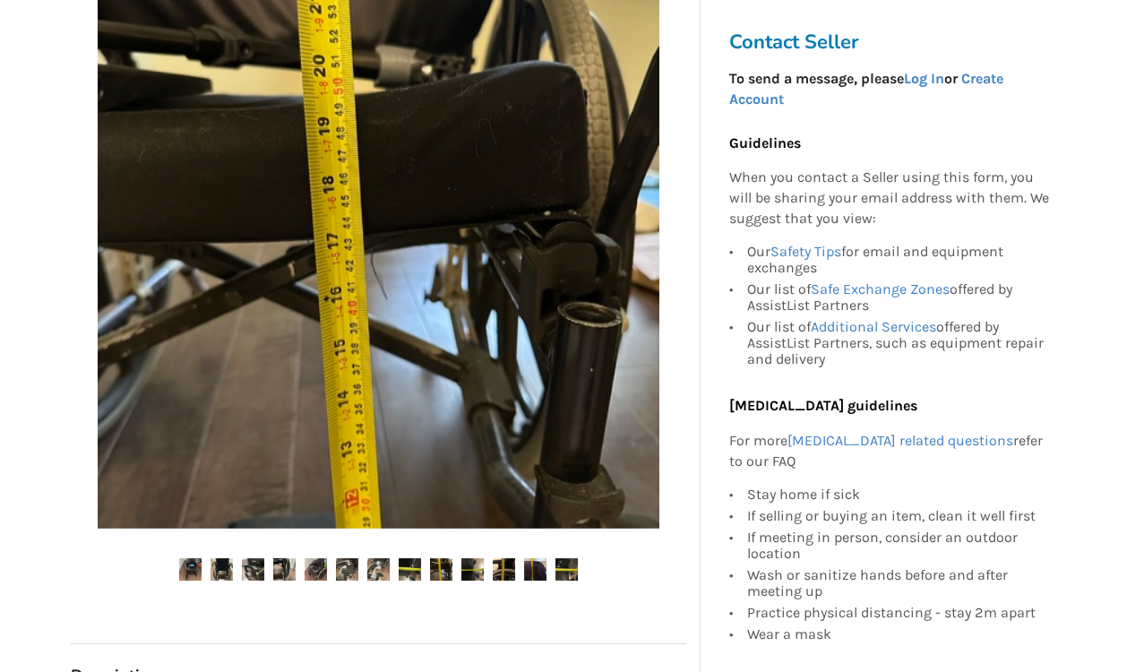
click at [410, 571] on img at bounding box center [410, 569] width 22 height 22
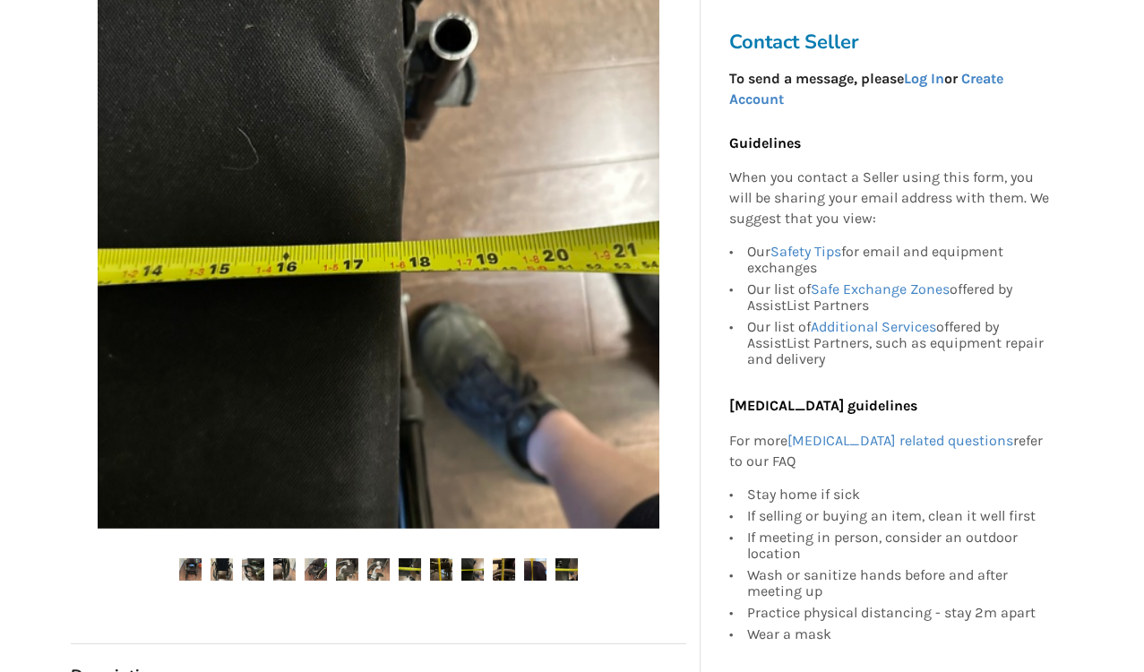
click at [436, 568] on img at bounding box center [441, 569] width 22 height 22
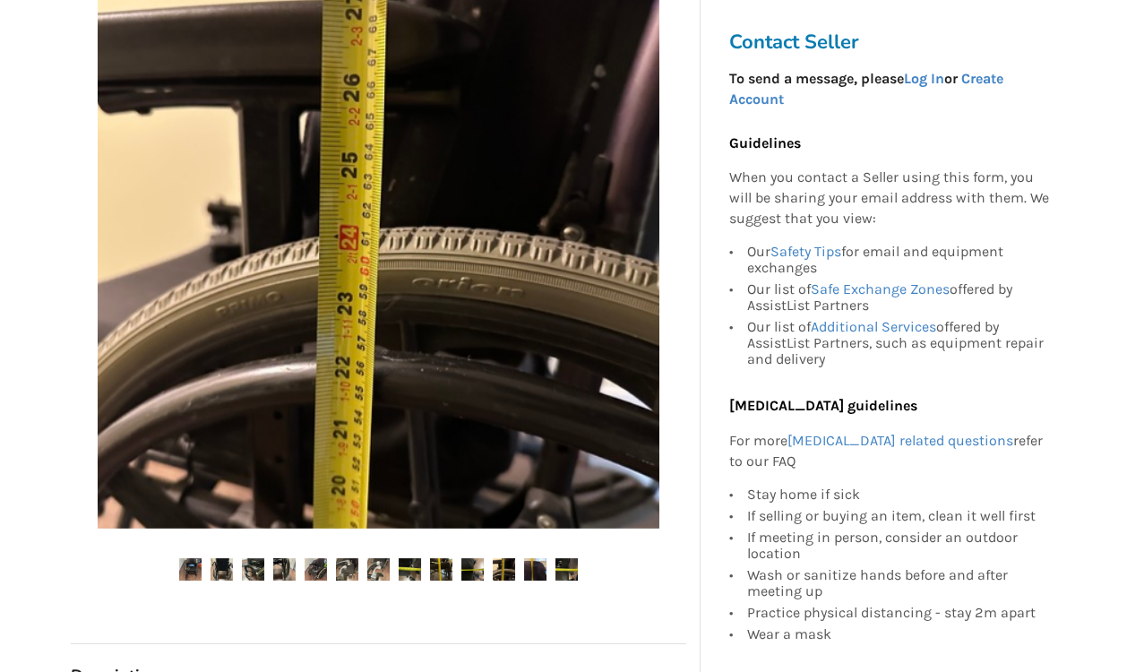
click at [470, 570] on img at bounding box center [472, 569] width 22 height 22
click at [504, 569] on img at bounding box center [504, 569] width 22 height 22
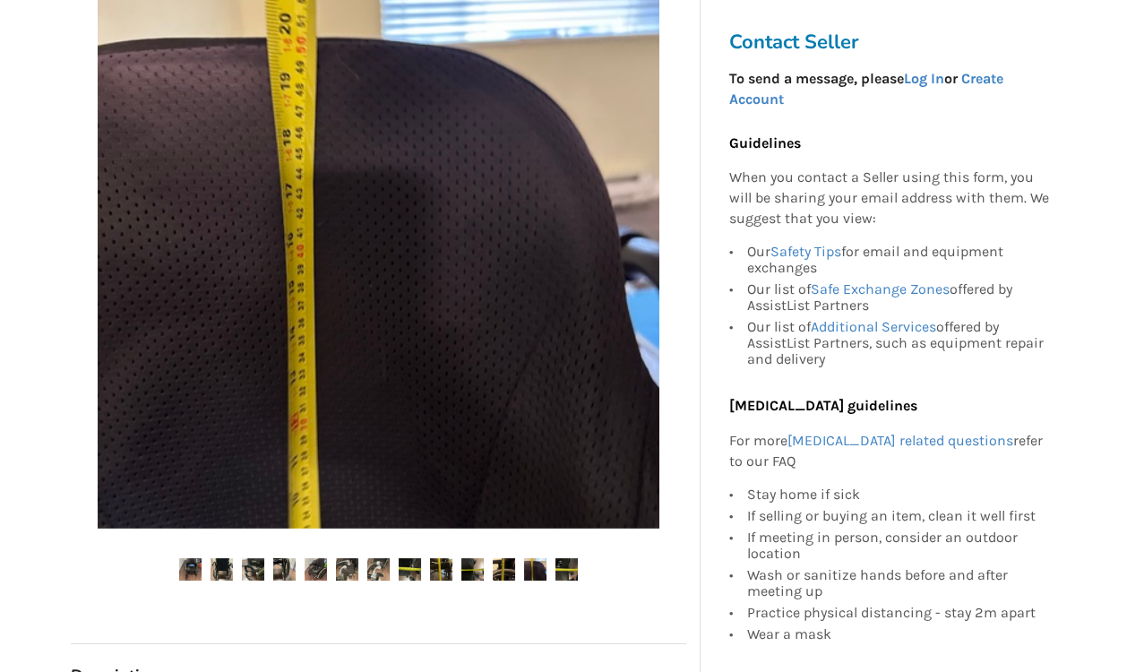
click at [536, 564] on img at bounding box center [535, 569] width 22 height 22
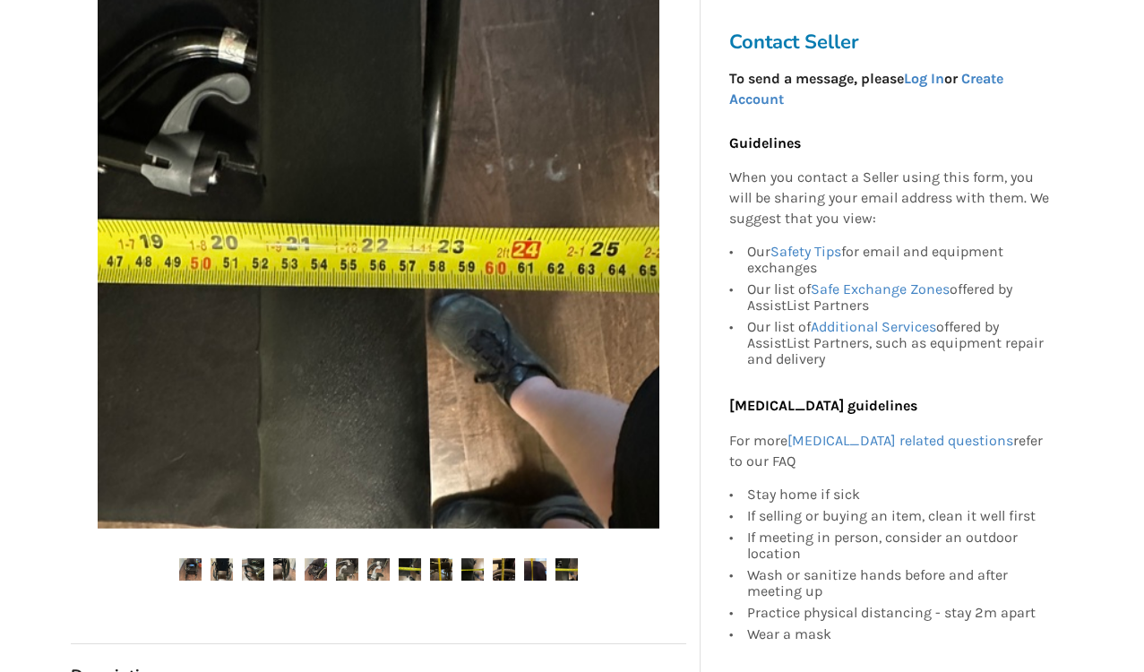
click at [189, 568] on img at bounding box center [190, 569] width 22 height 22
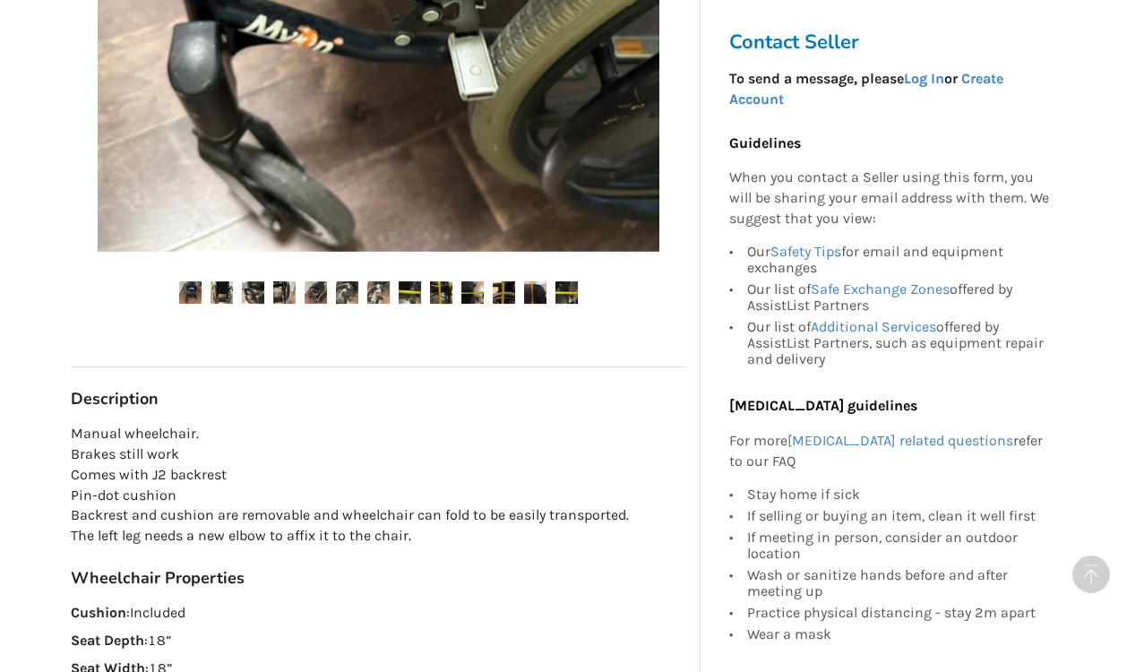
scroll to position [638, 0]
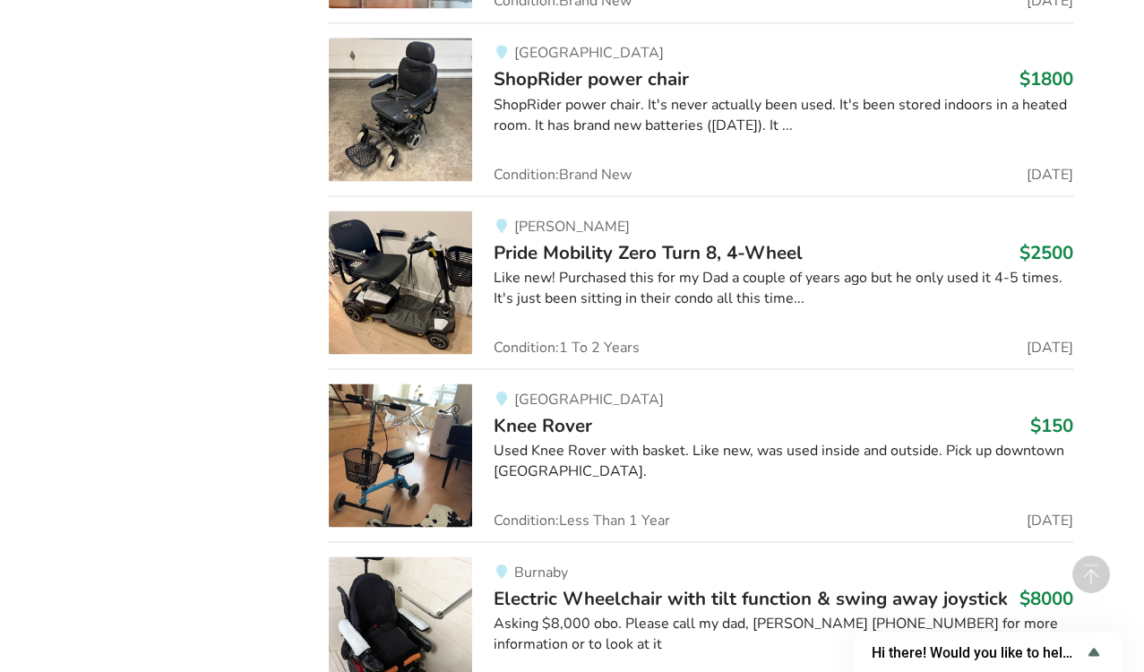
scroll to position [14580, 0]
drag, startPoint x: 321, startPoint y: 318, endPoint x: 99, endPoint y: 489, distance: 280.4
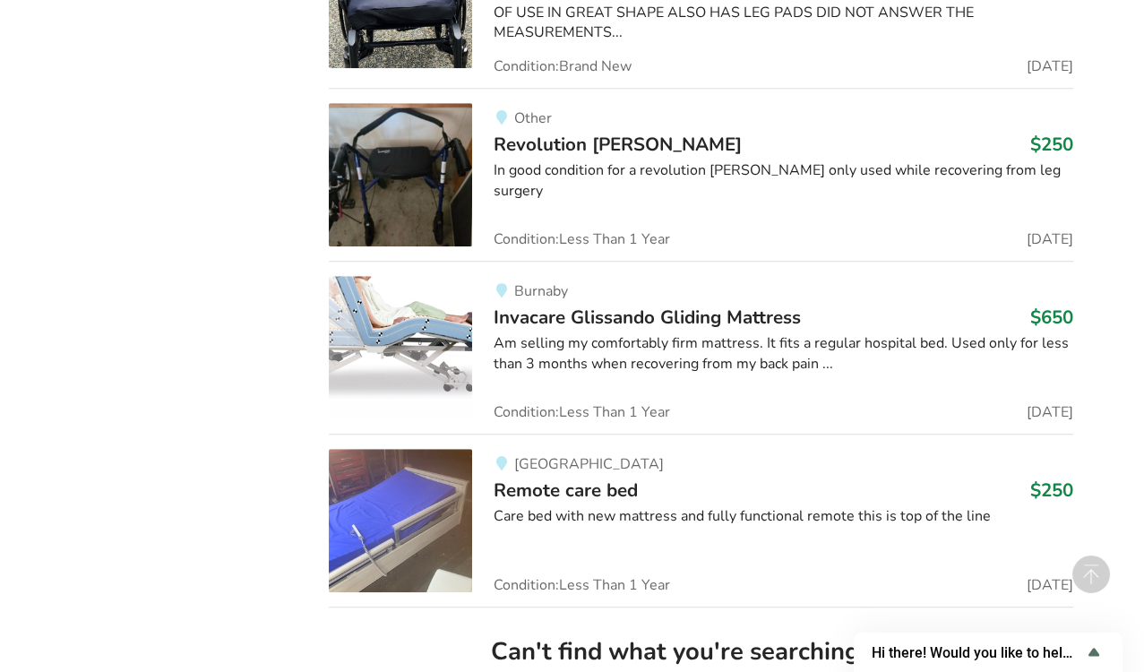
scroll to position [21705, 0]
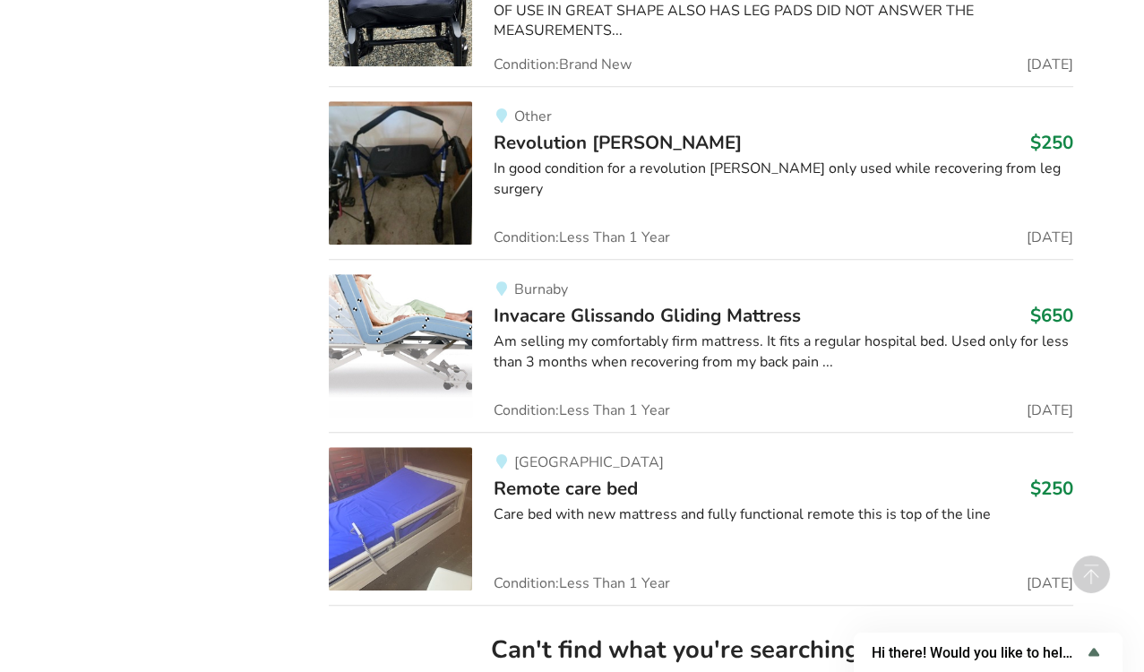
click at [578, 476] on span "Remote care bed" at bounding box center [566, 488] width 144 height 25
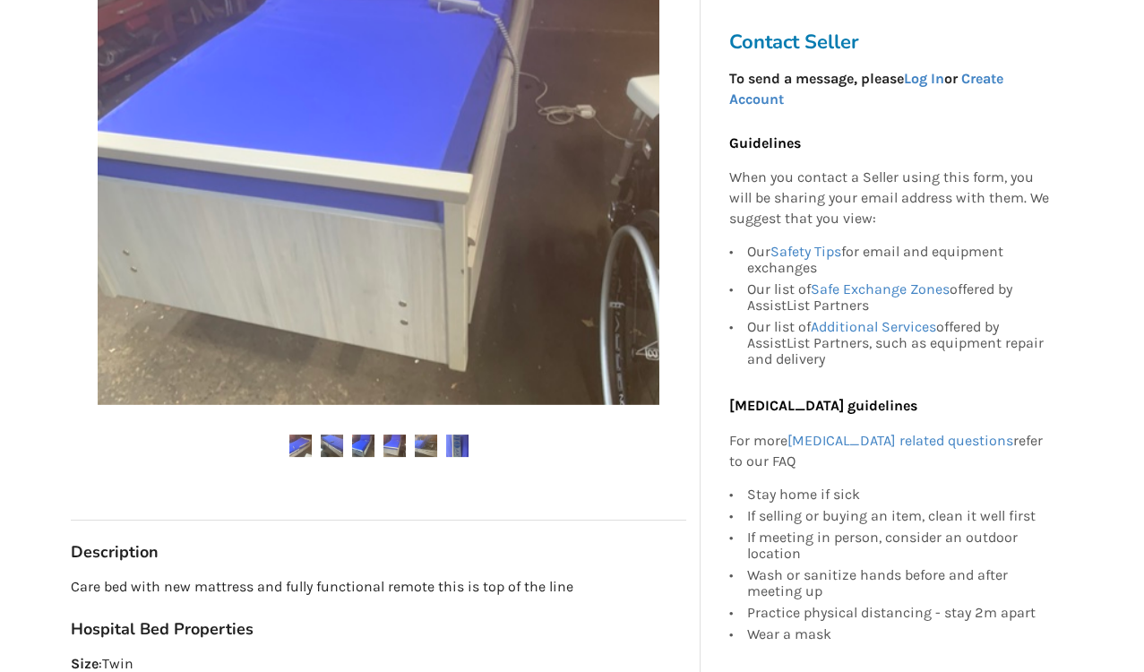
scroll to position [480, 0]
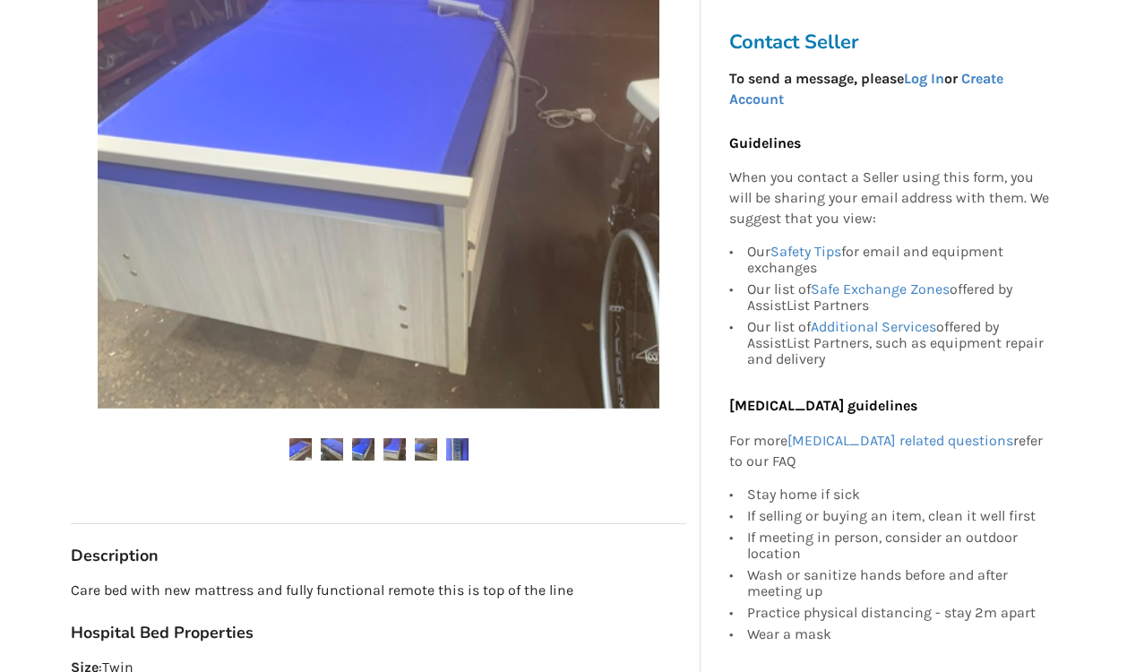
click at [328, 451] on img at bounding box center [332, 449] width 22 height 22
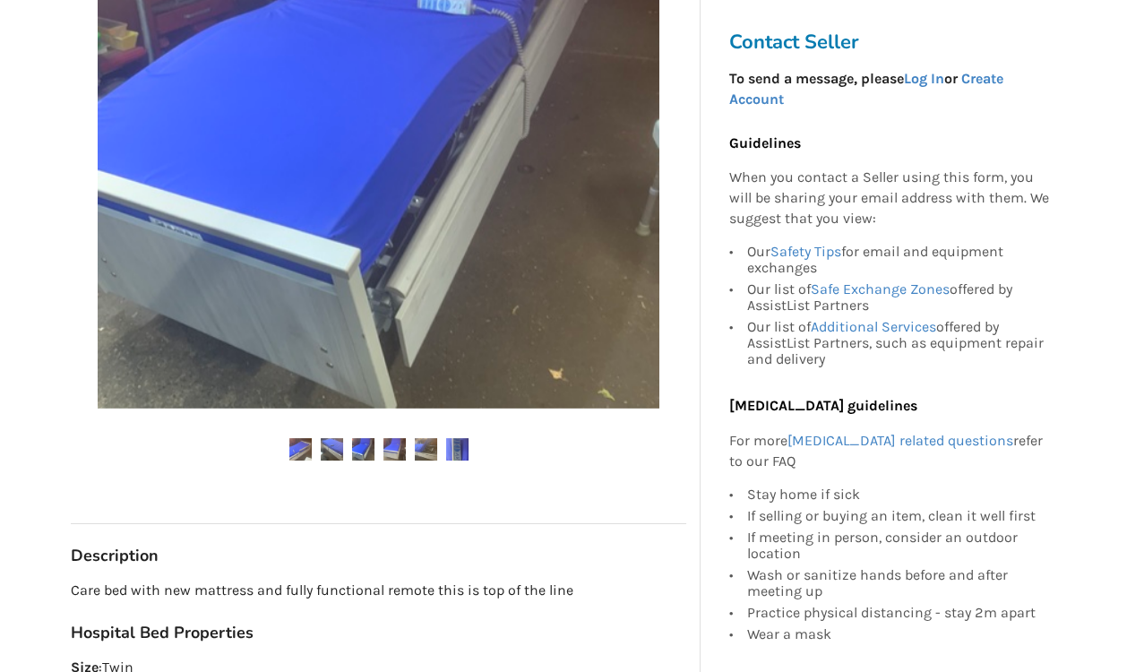
click at [353, 443] on img at bounding box center [363, 449] width 22 height 22
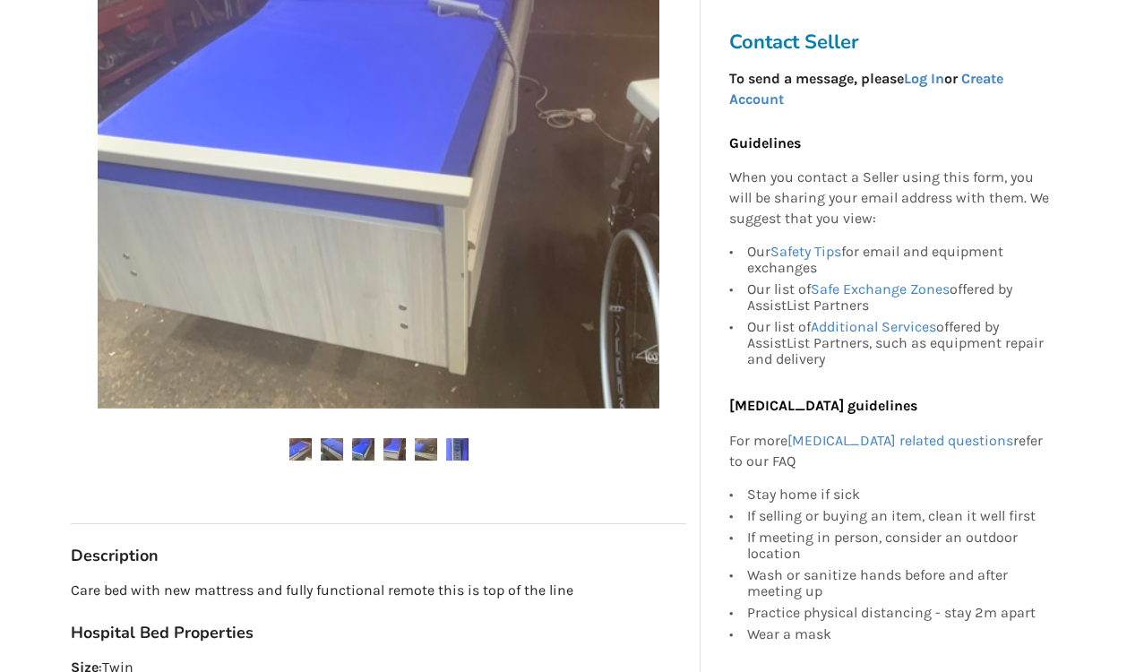
click at [398, 443] on img at bounding box center [394, 449] width 22 height 22
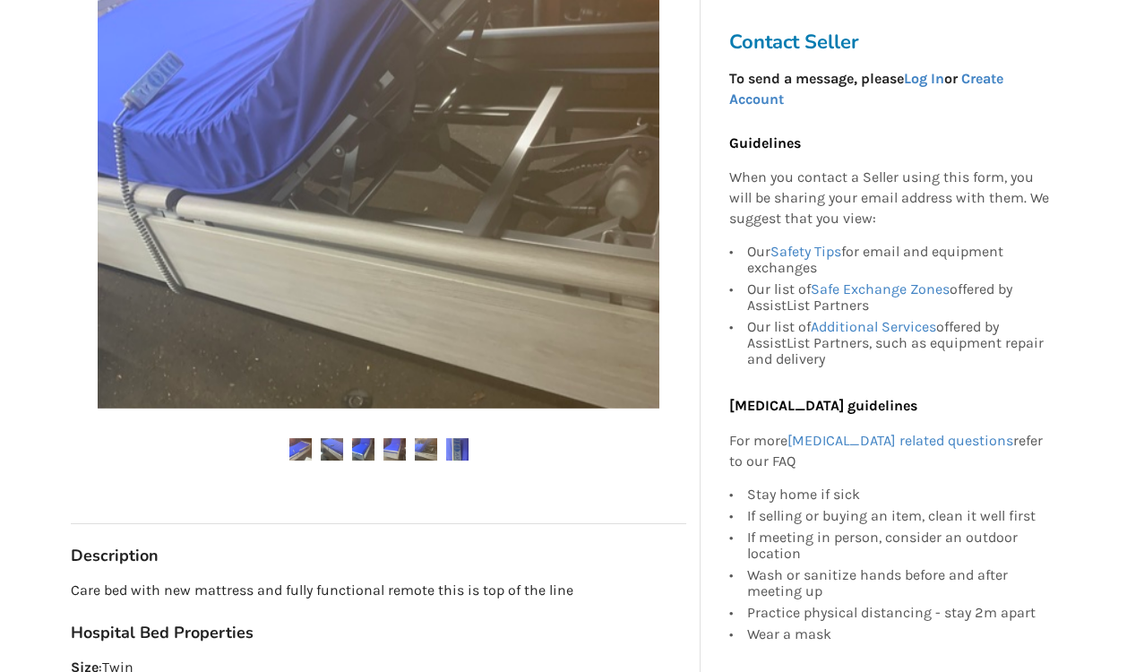
click at [425, 440] on img at bounding box center [426, 449] width 22 height 22
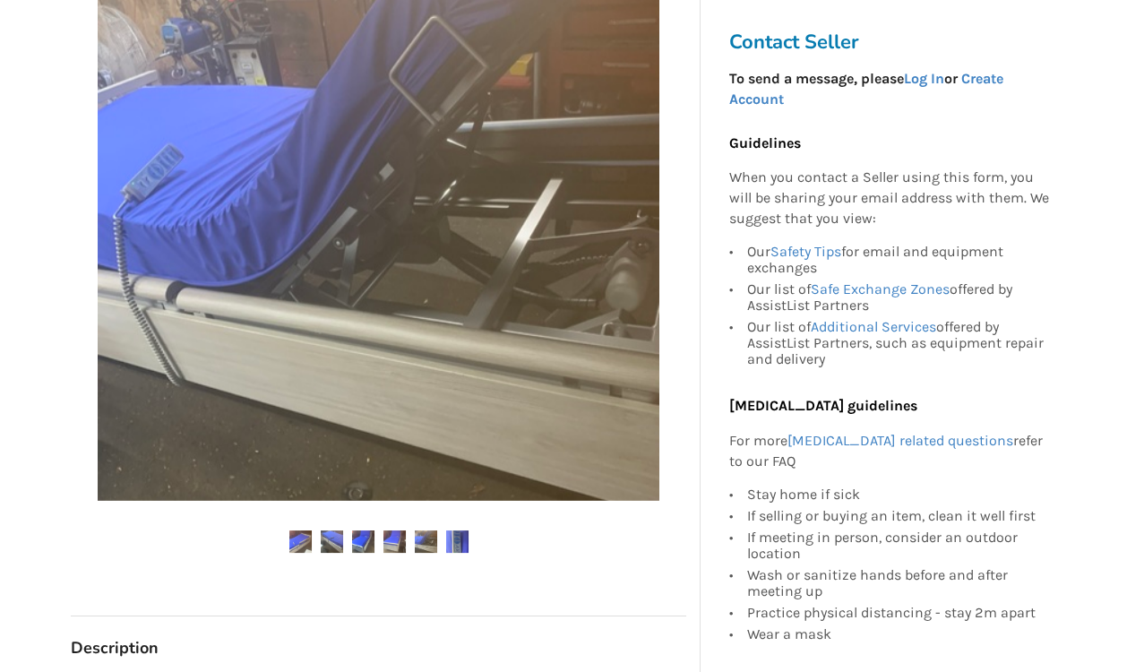
scroll to position [386, 0]
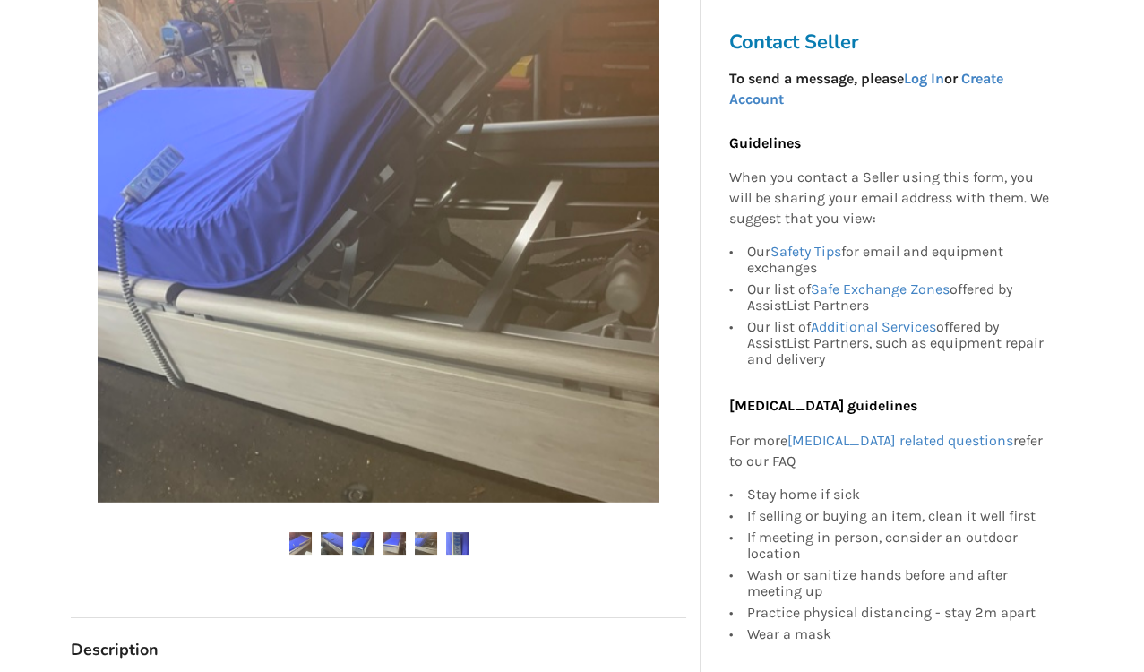
click at [464, 524] on div at bounding box center [378, 260] width 615 height 657
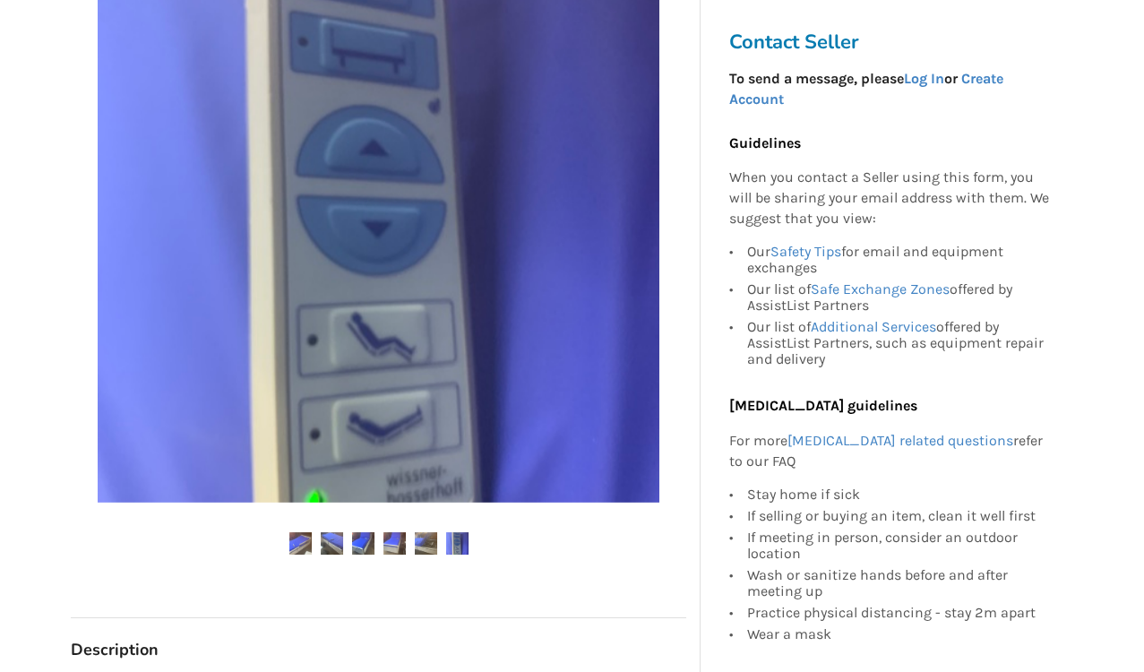
click at [456, 539] on img at bounding box center [457, 543] width 22 height 22
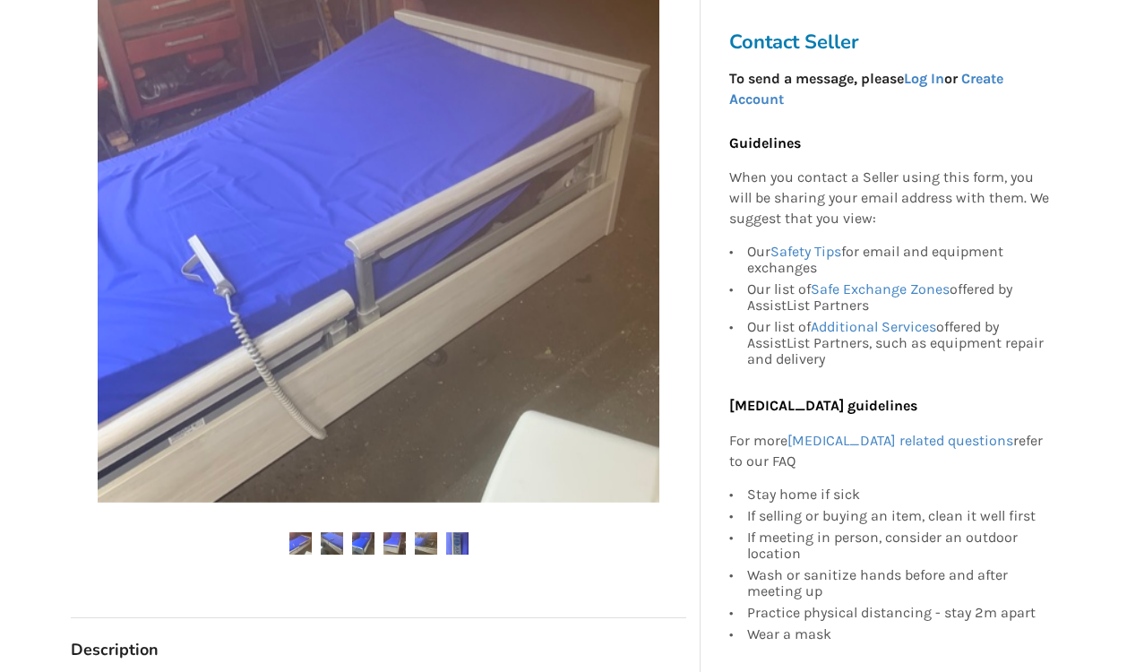
click at [456, 539] on img at bounding box center [457, 543] width 22 height 22
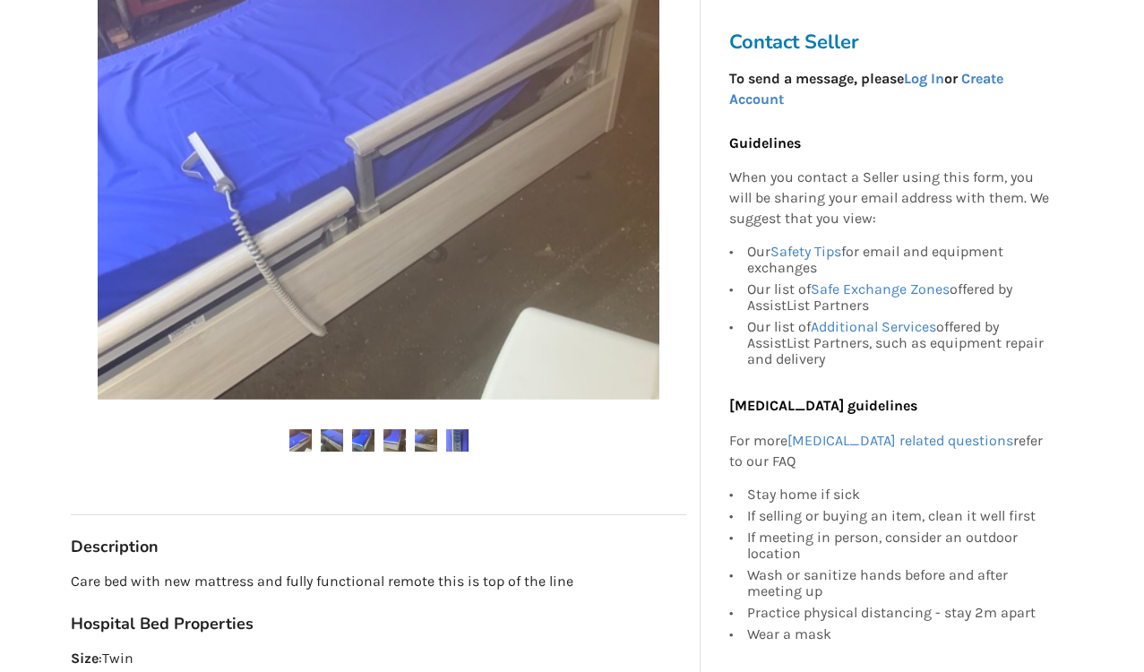
scroll to position [490, 0]
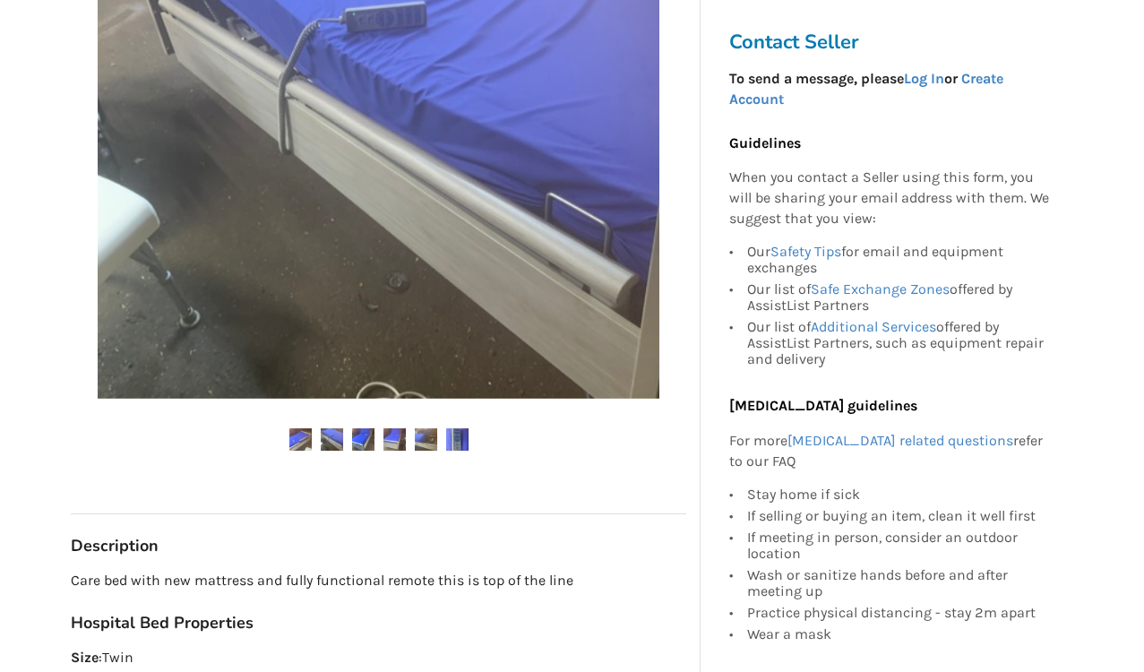
click at [332, 439] on img at bounding box center [332, 439] width 22 height 22
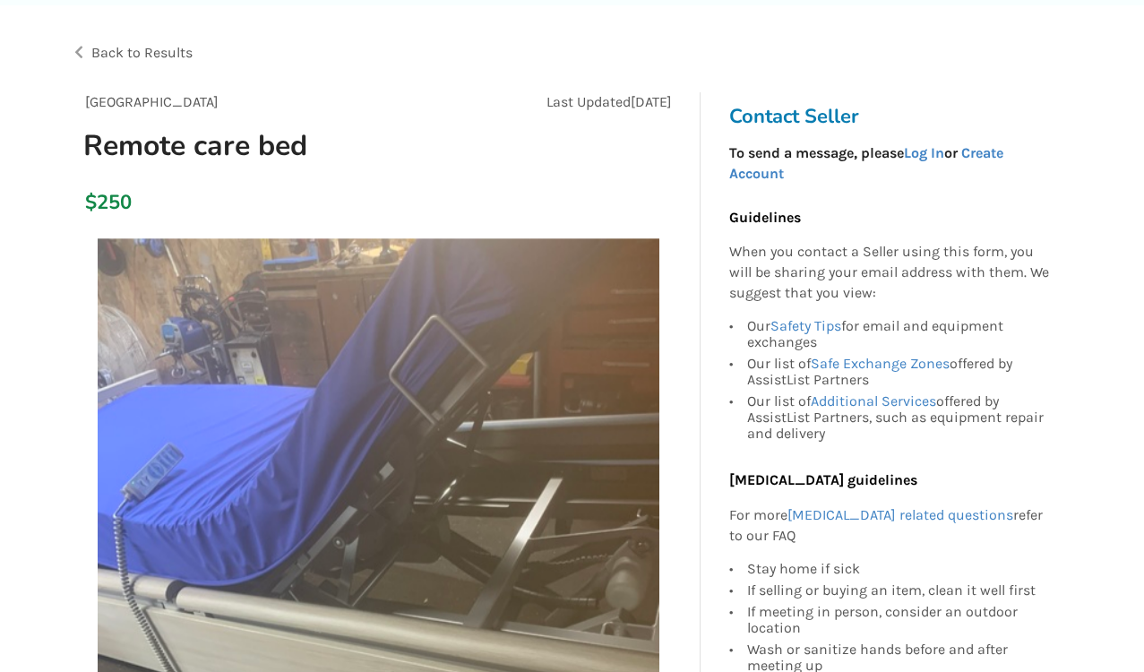
scroll to position [90, 0]
click at [824, 319] on link "Safety Tips" at bounding box center [805, 324] width 71 height 17
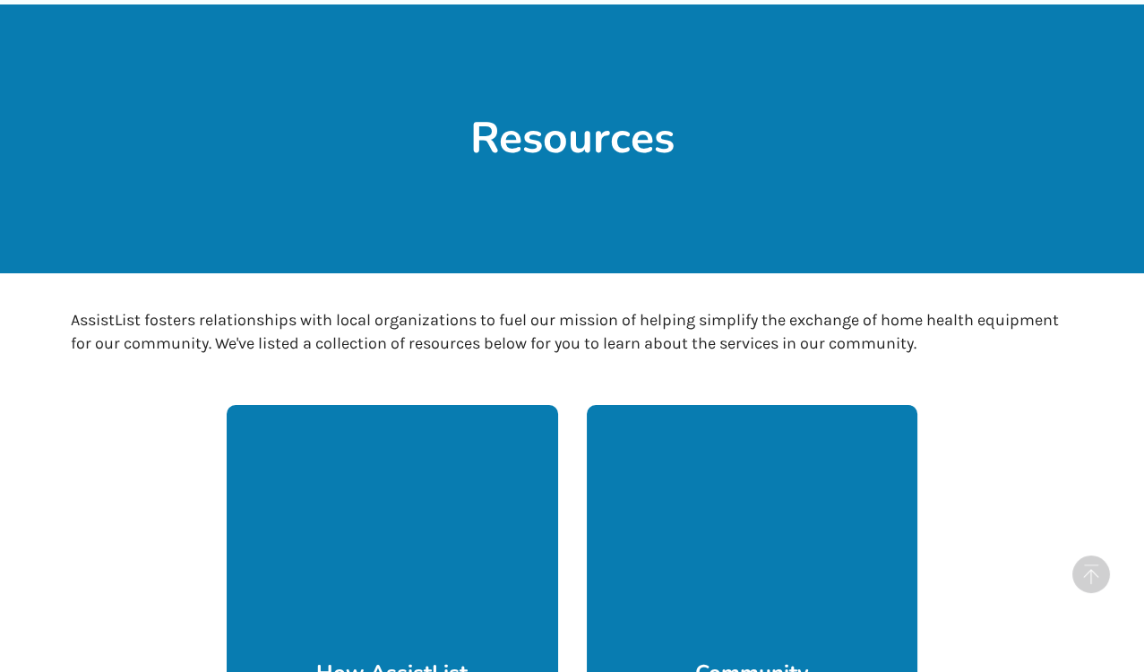
scroll to position [2907, 0]
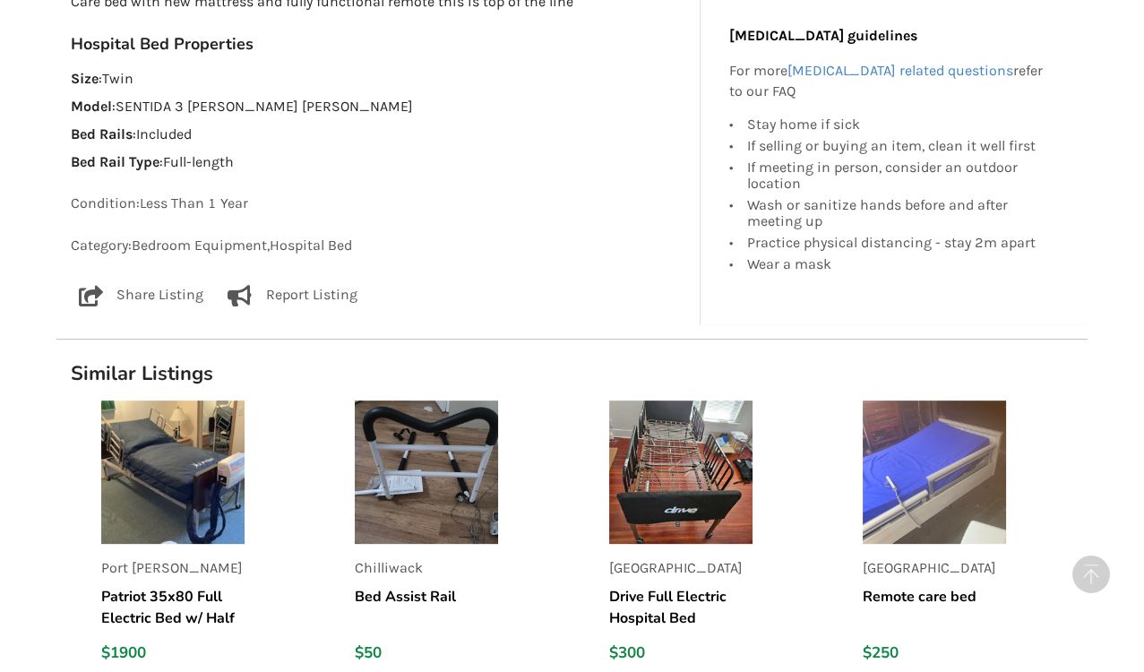
scroll to position [1070, 0]
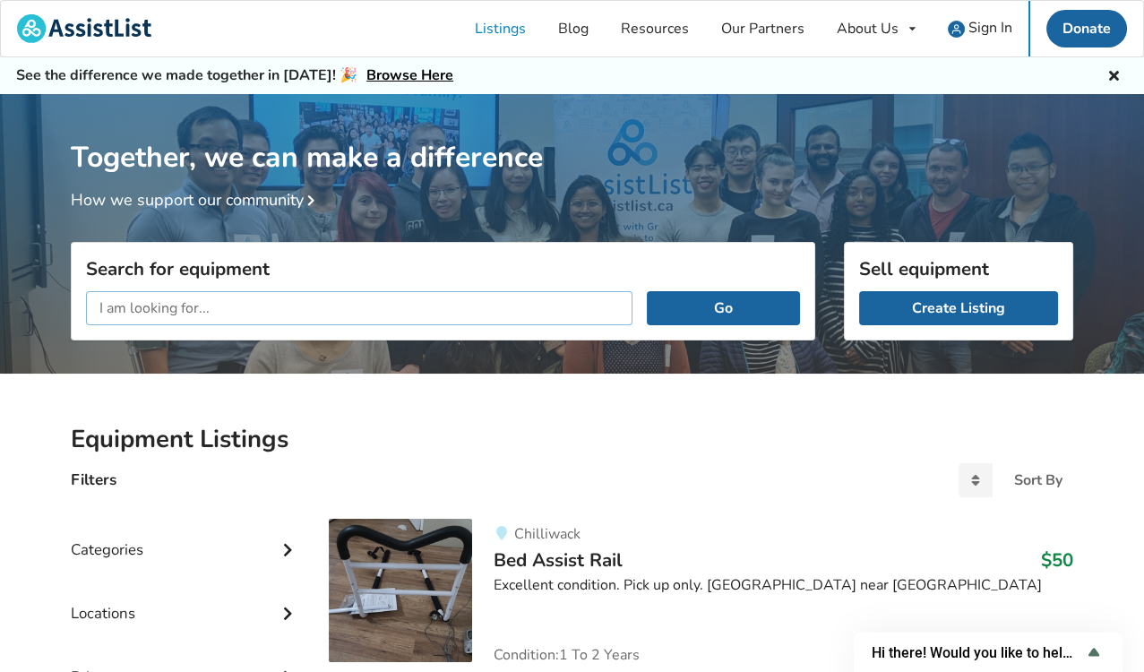
click at [266, 310] on input "text" at bounding box center [359, 308] width 546 height 34
type input "standing pole"
click at [647, 291] on button "Go" at bounding box center [723, 308] width 153 height 34
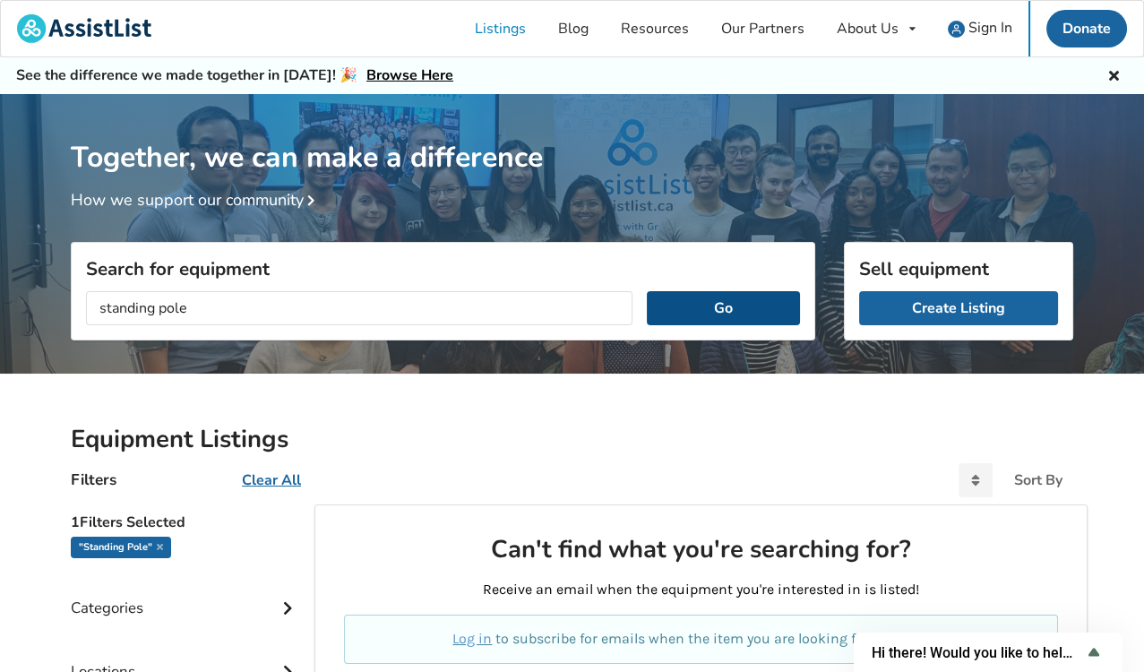
click at [689, 310] on button "Go" at bounding box center [723, 308] width 153 height 34
